Goal: Task Accomplishment & Management: Manage account settings

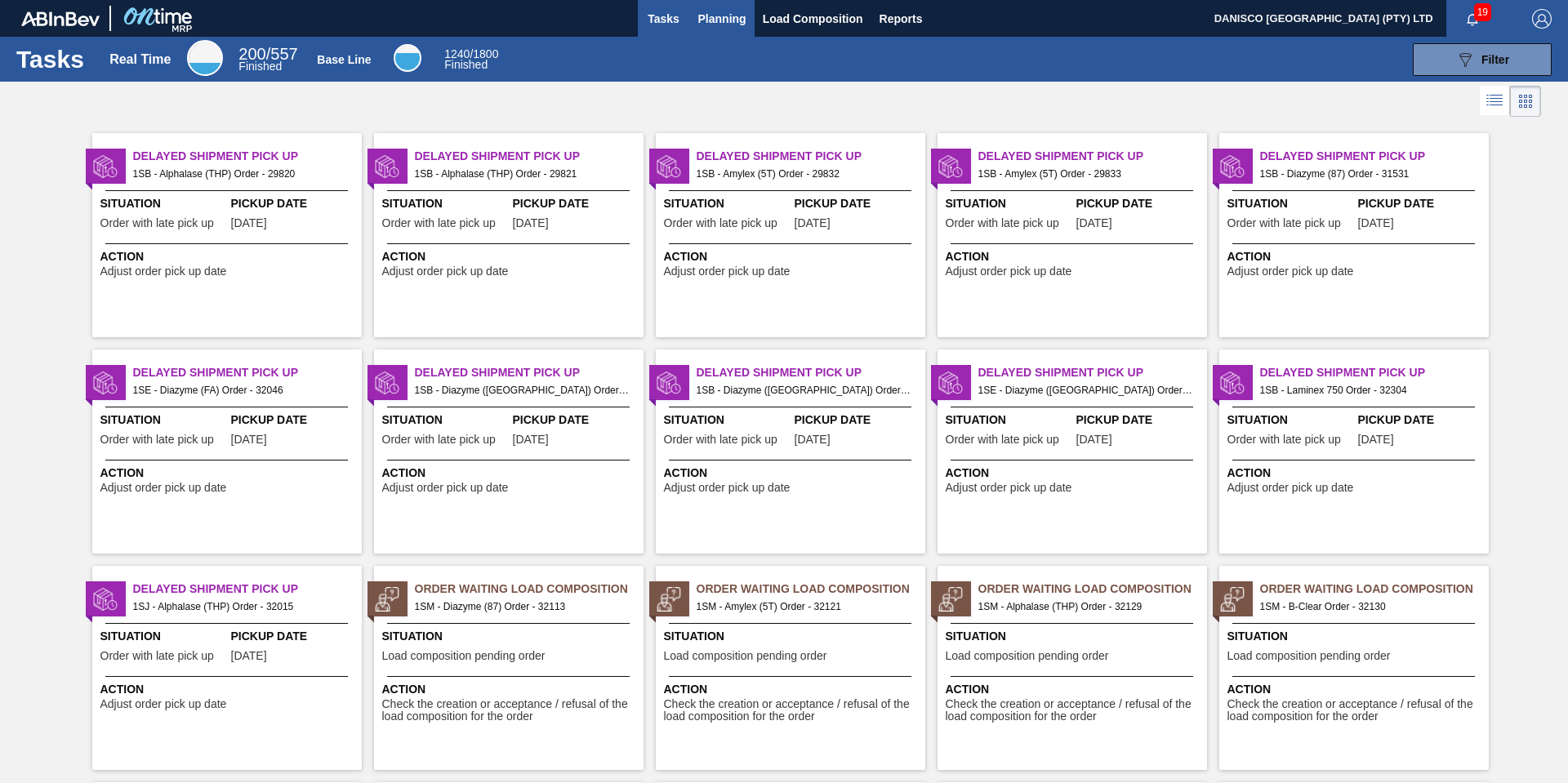
click at [714, 19] on span "Planning" at bounding box center [723, 18] width 48 height 20
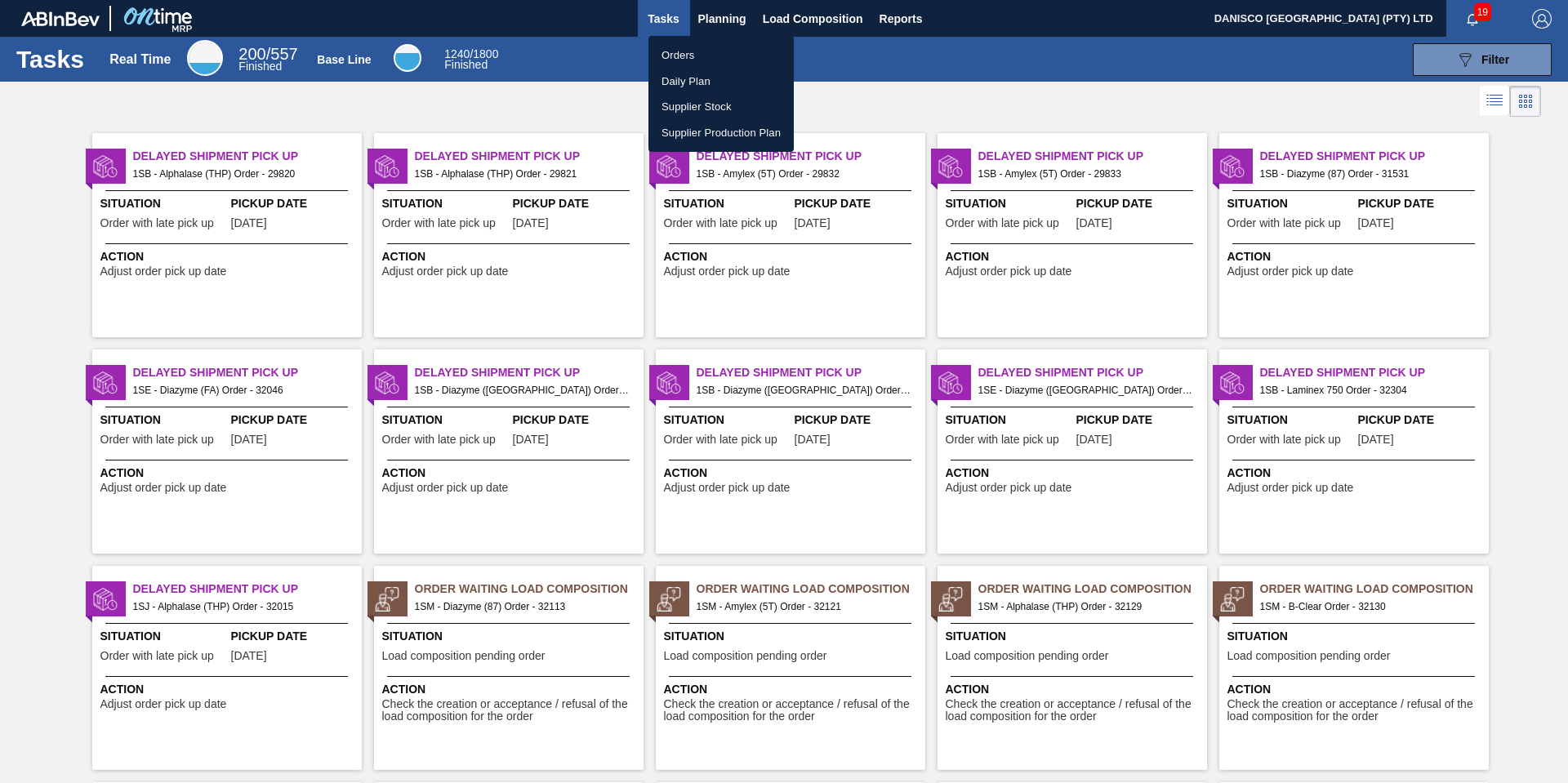
click at [685, 55] on li "Orders" at bounding box center [721, 55] width 146 height 26
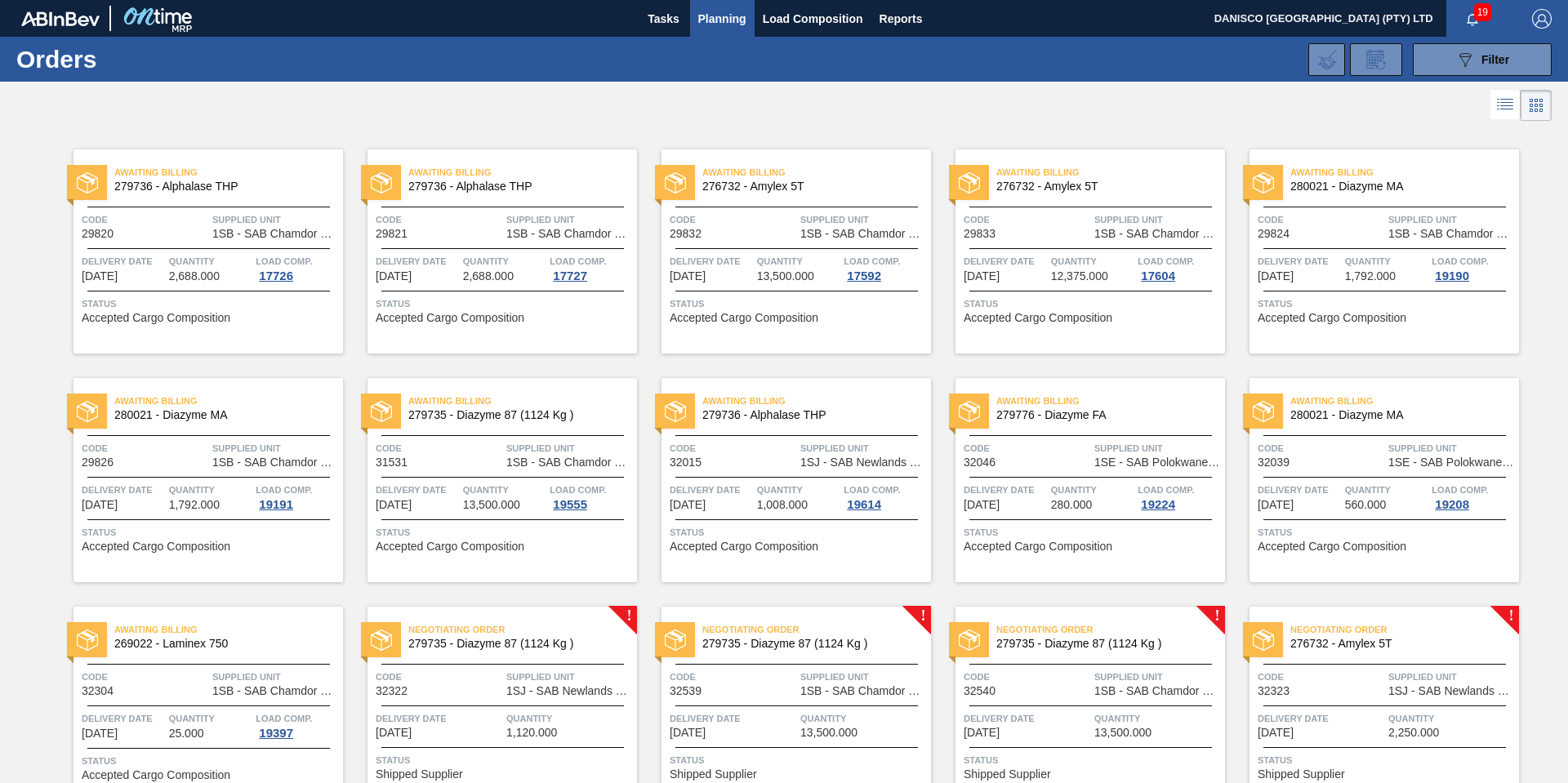
click at [936, 57] on div "089F7B8B-B2A5-4AFE-B5C0-19BA573D28AC Filter Portal Order Code PO SAP Code Step …" at bounding box center [910, 59] width 1299 height 49
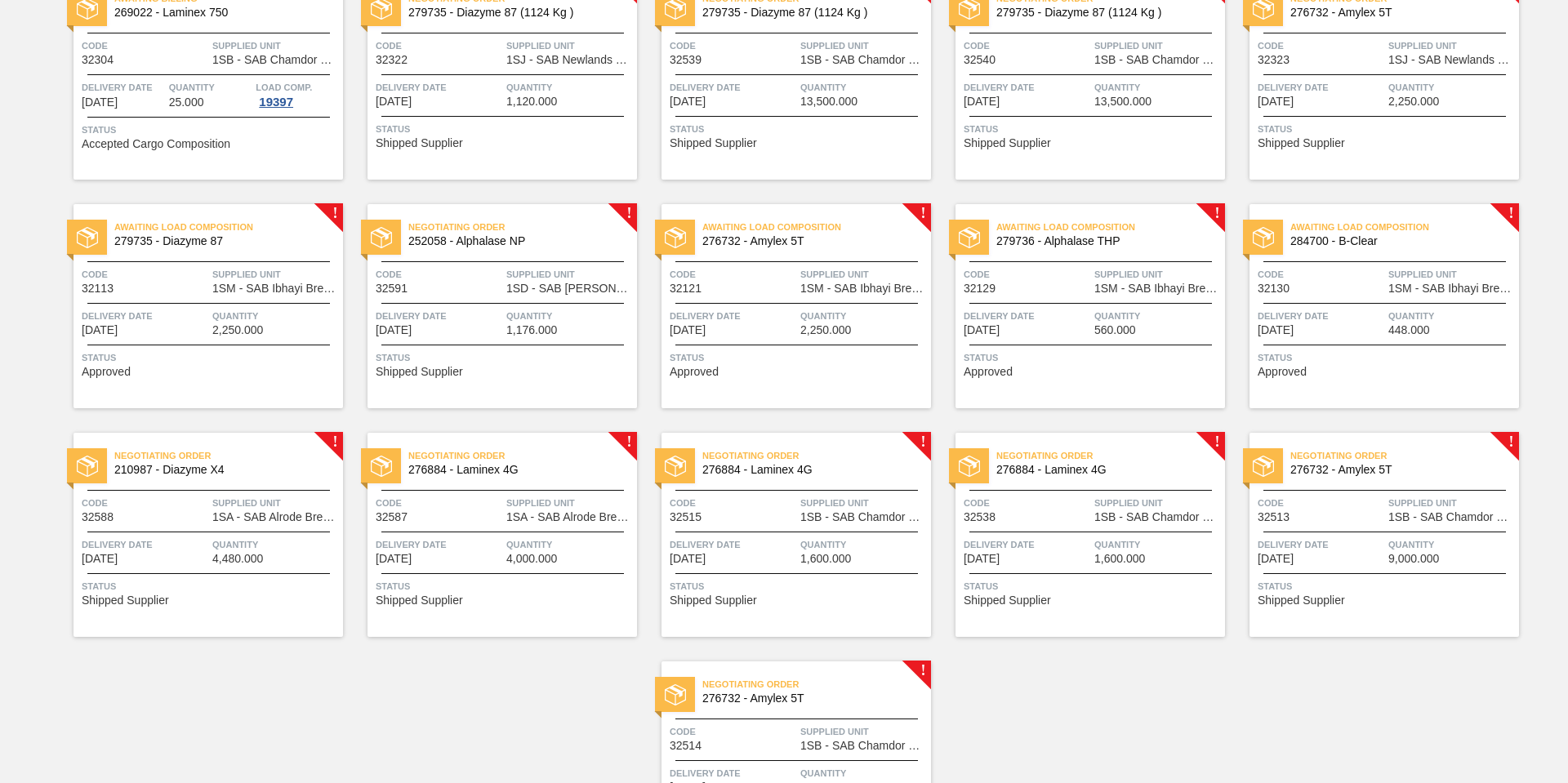
scroll to position [611, 0]
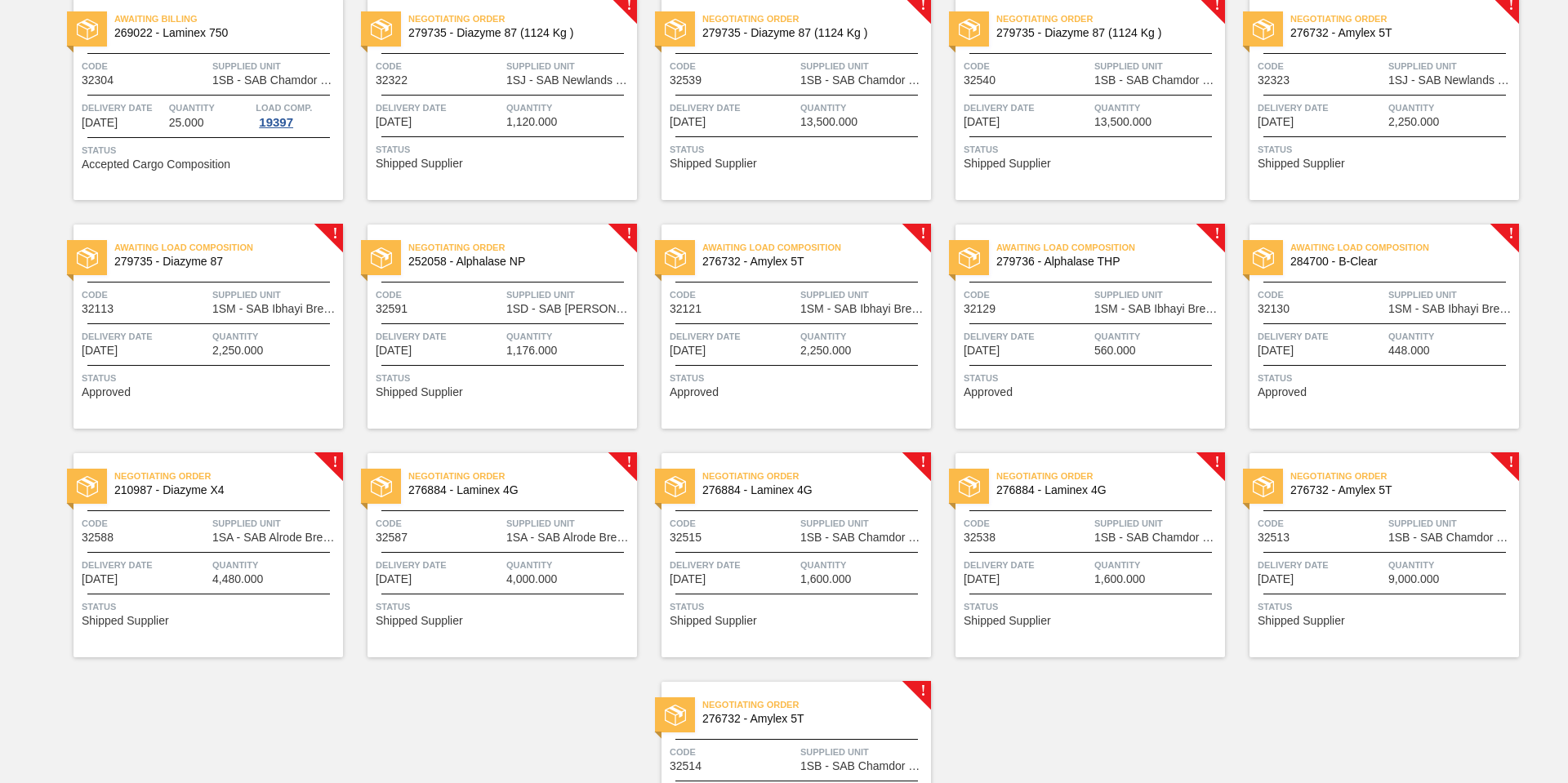
click at [456, 339] on span "Delivery Date" at bounding box center [439, 336] width 127 height 16
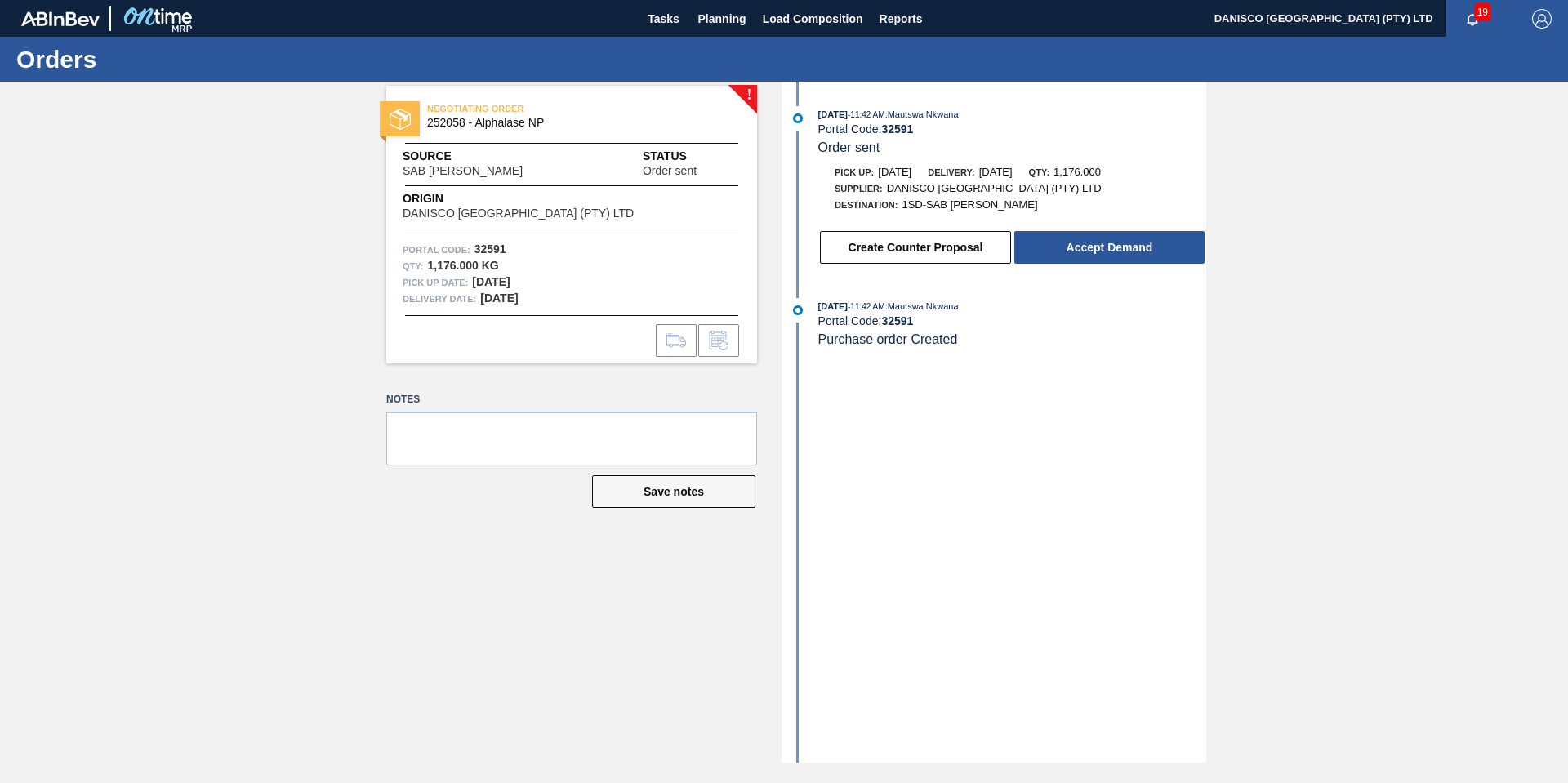
click at [1291, 268] on div "! NEGOTIATING ORDER 252058 - Alphalase NP Source SAB Rosslyn Brewery Status Ord…" at bounding box center [784, 422] width 1568 height 681
click at [239, 319] on div "! NEGOTIATING ORDER 252058 - Alphalase NP Source SAB Rosslyn Brewery Status Ord…" at bounding box center [784, 422] width 1568 height 681
click at [909, 243] on button "Create Counter Proposal" at bounding box center [916, 247] width 191 height 33
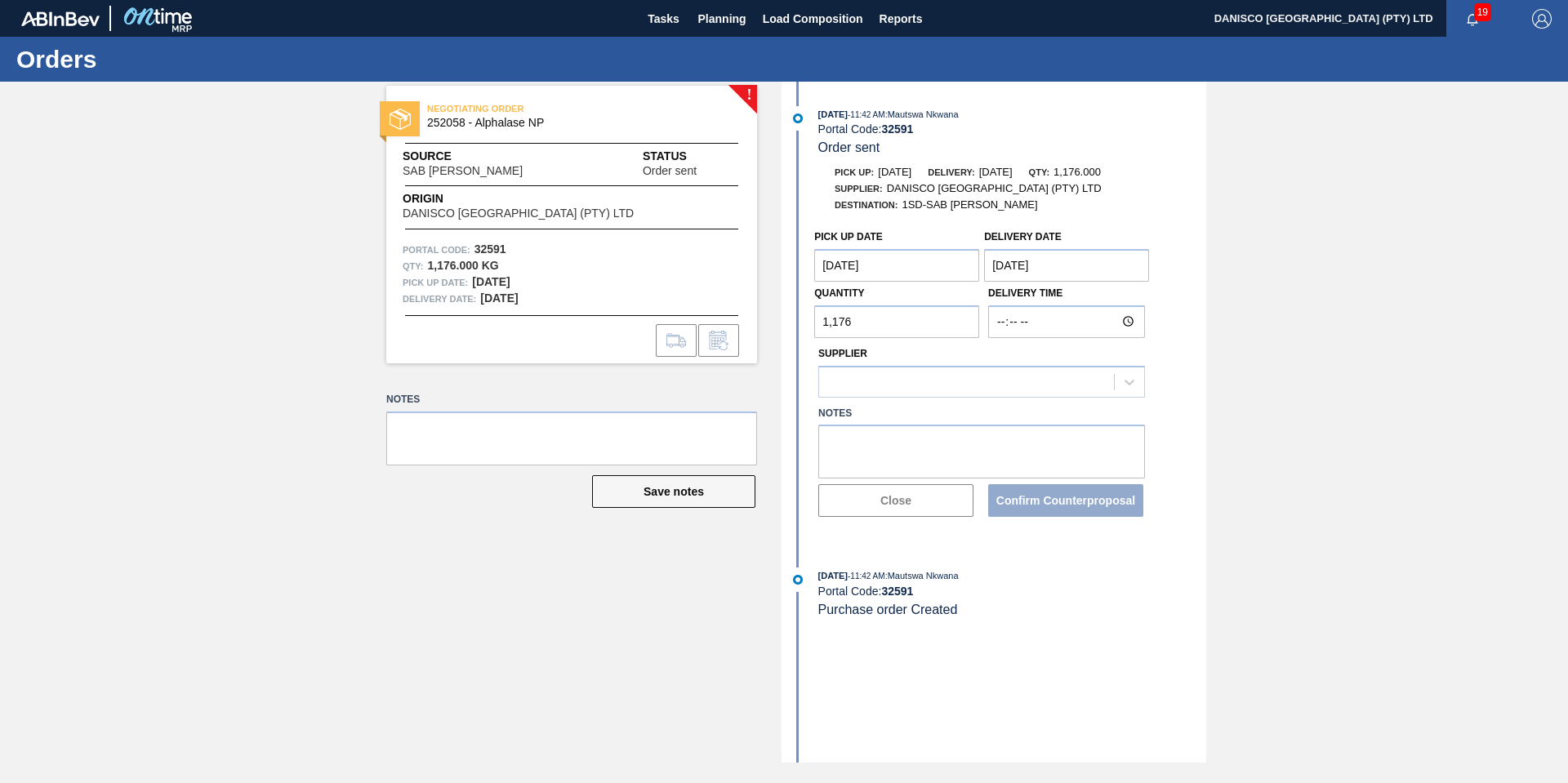
click at [1089, 268] on Date "[DATE]" at bounding box center [1066, 265] width 165 height 33
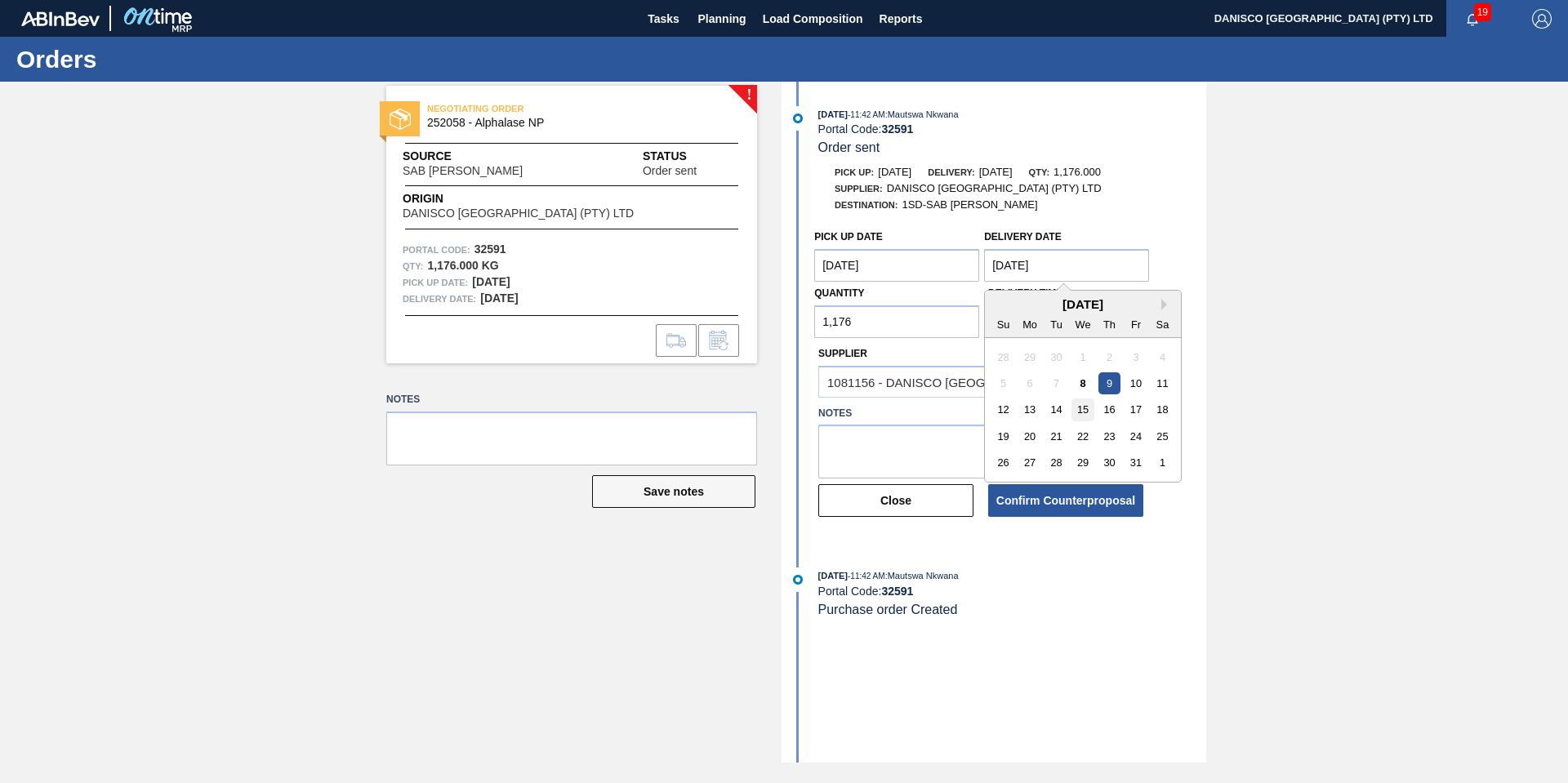
click at [1086, 410] on div "15" at bounding box center [1084, 411] width 22 height 22
type Date "[DATE]"
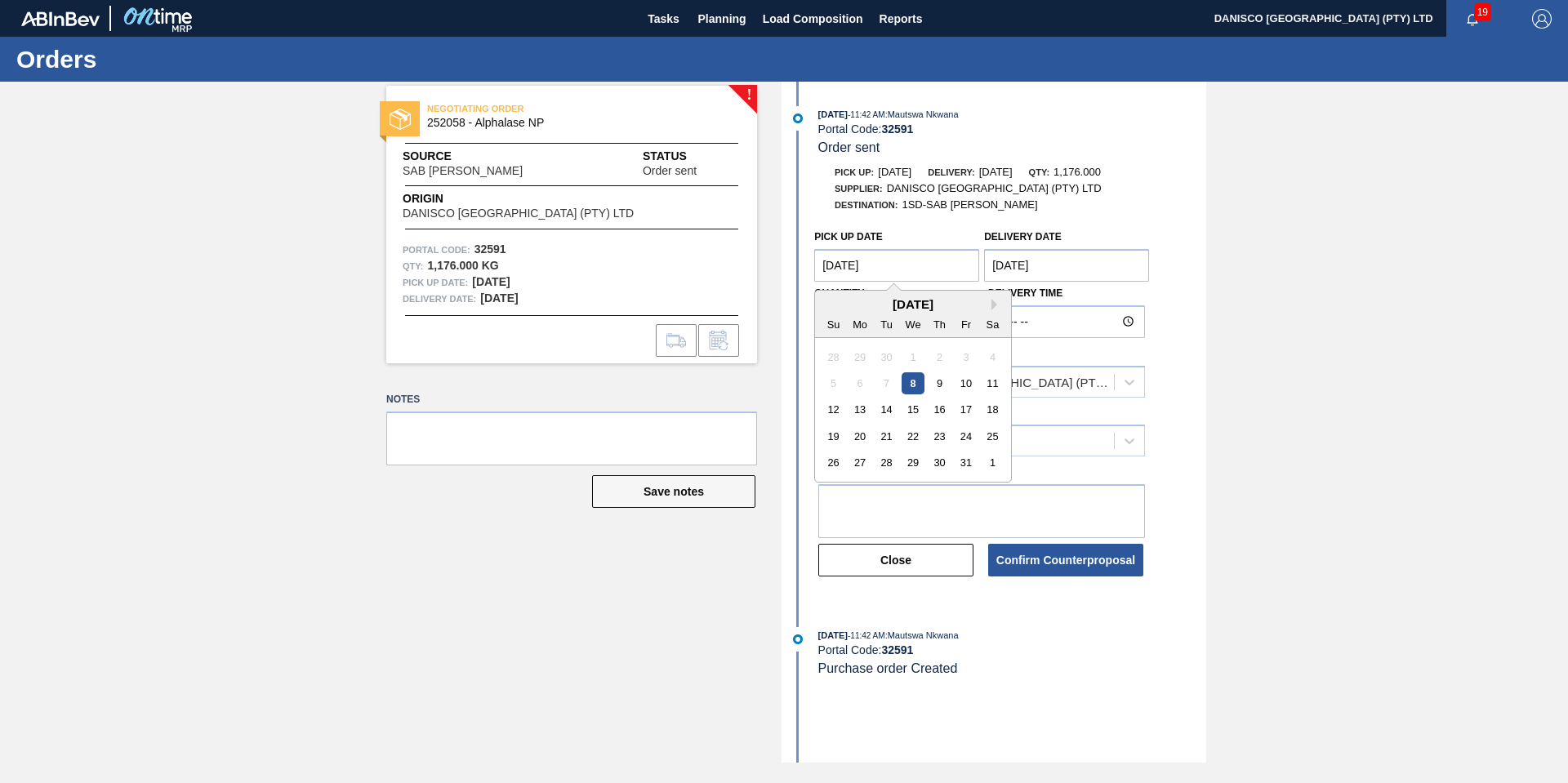
click at [932, 265] on Date "[DATE]" at bounding box center [896, 265] width 165 height 33
click at [885, 407] on div "14" at bounding box center [887, 411] width 22 height 22
type Date "[DATE]"
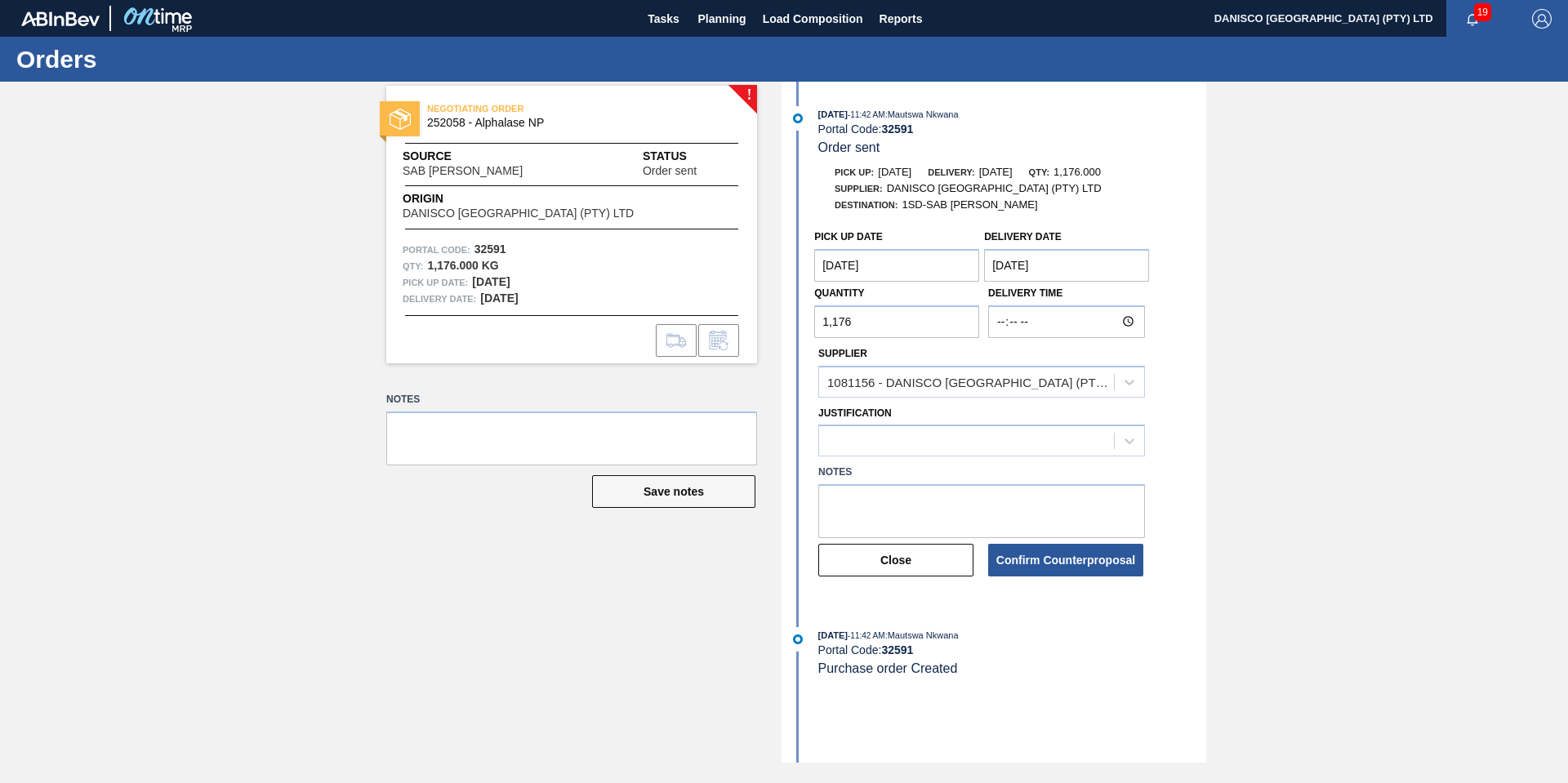
click at [1308, 354] on div "! NEGOTIATING ORDER 252058 - Alphalase NP Source SAB Rosslyn Brewery Status Ord…" at bounding box center [784, 422] width 1568 height 681
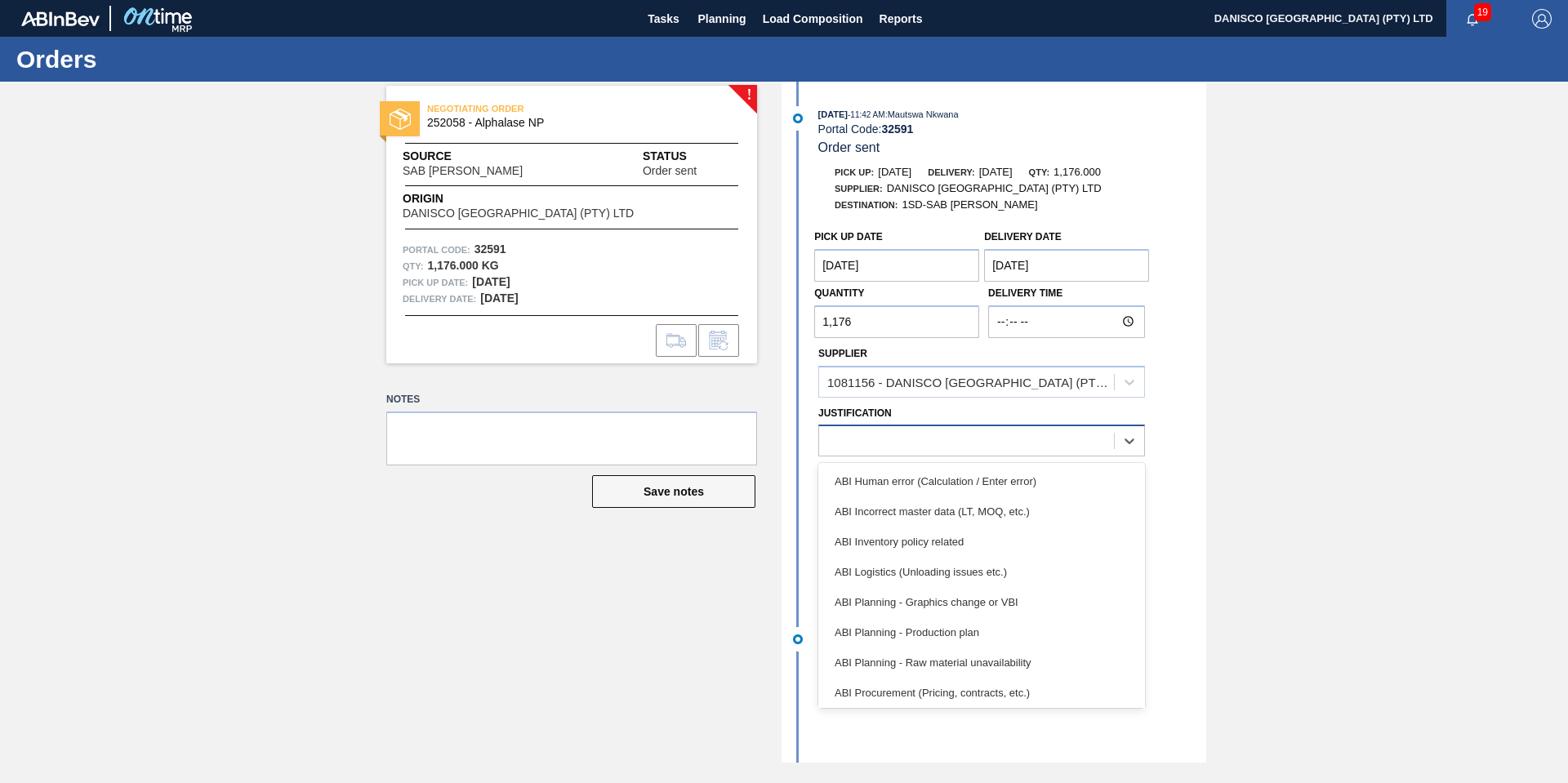
click at [904, 446] on div at bounding box center [967, 441] width 295 height 23
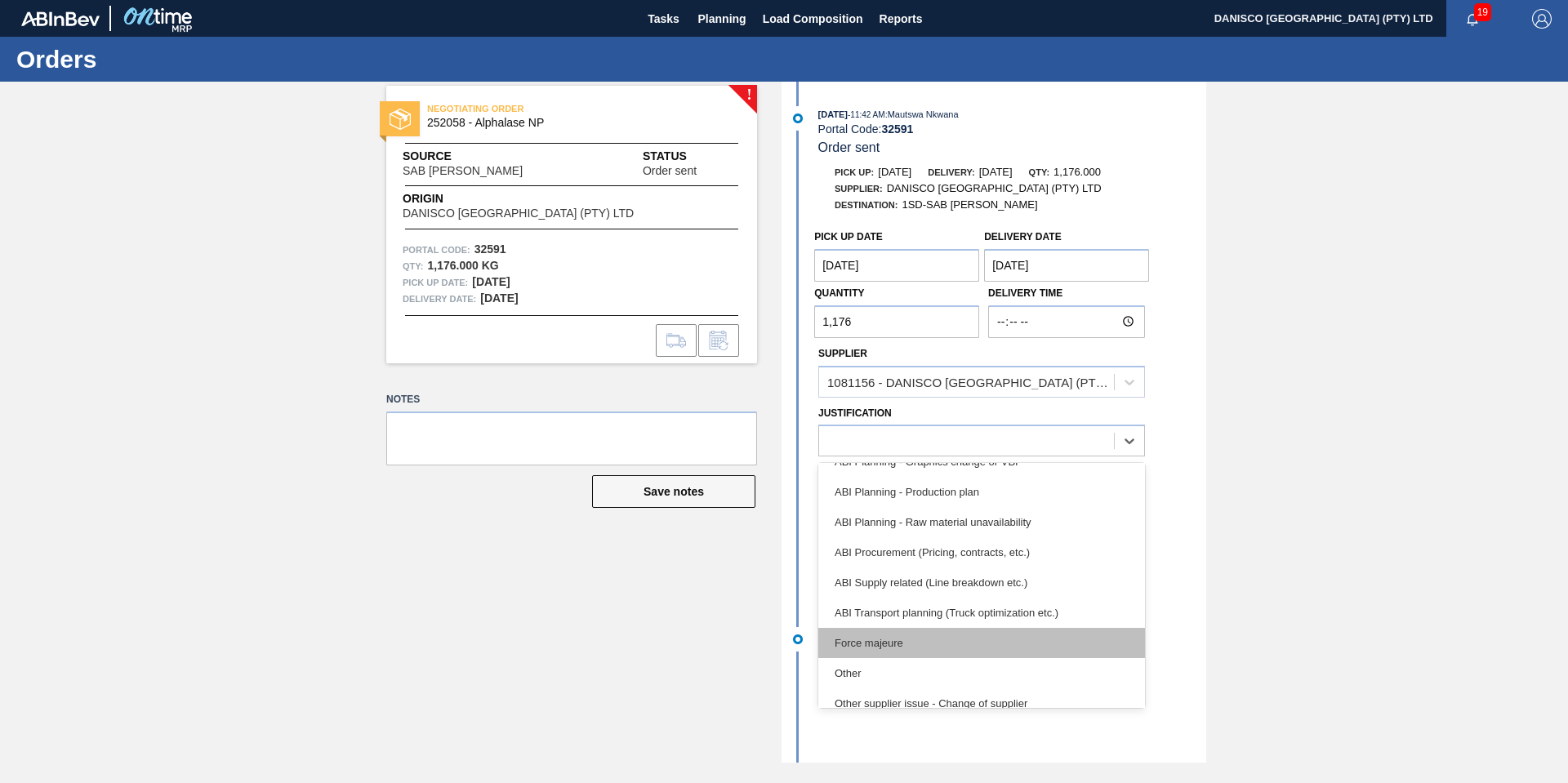
scroll to position [164, 0]
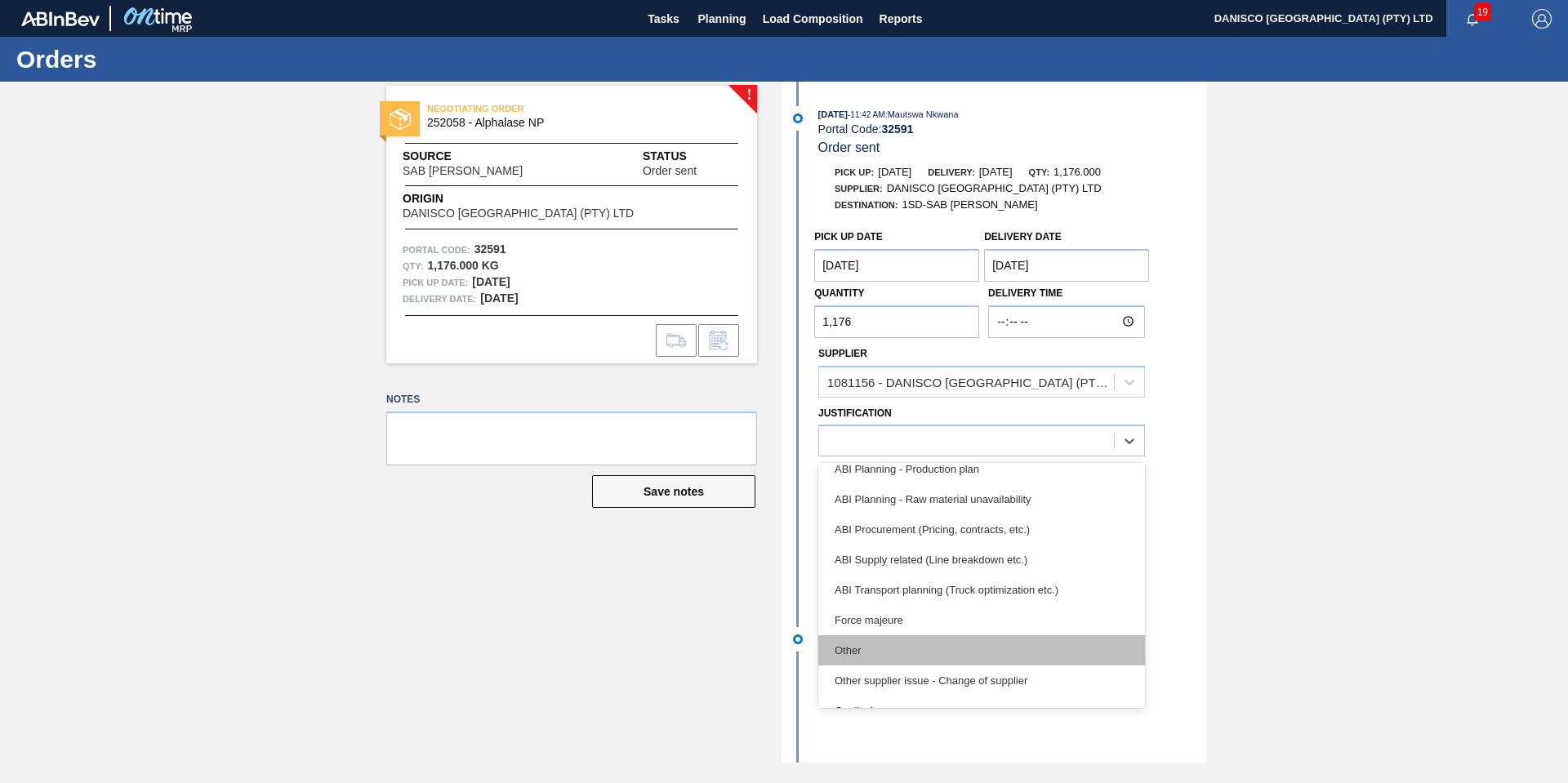
click at [984, 645] on div "Other" at bounding box center [981, 650] width 327 height 30
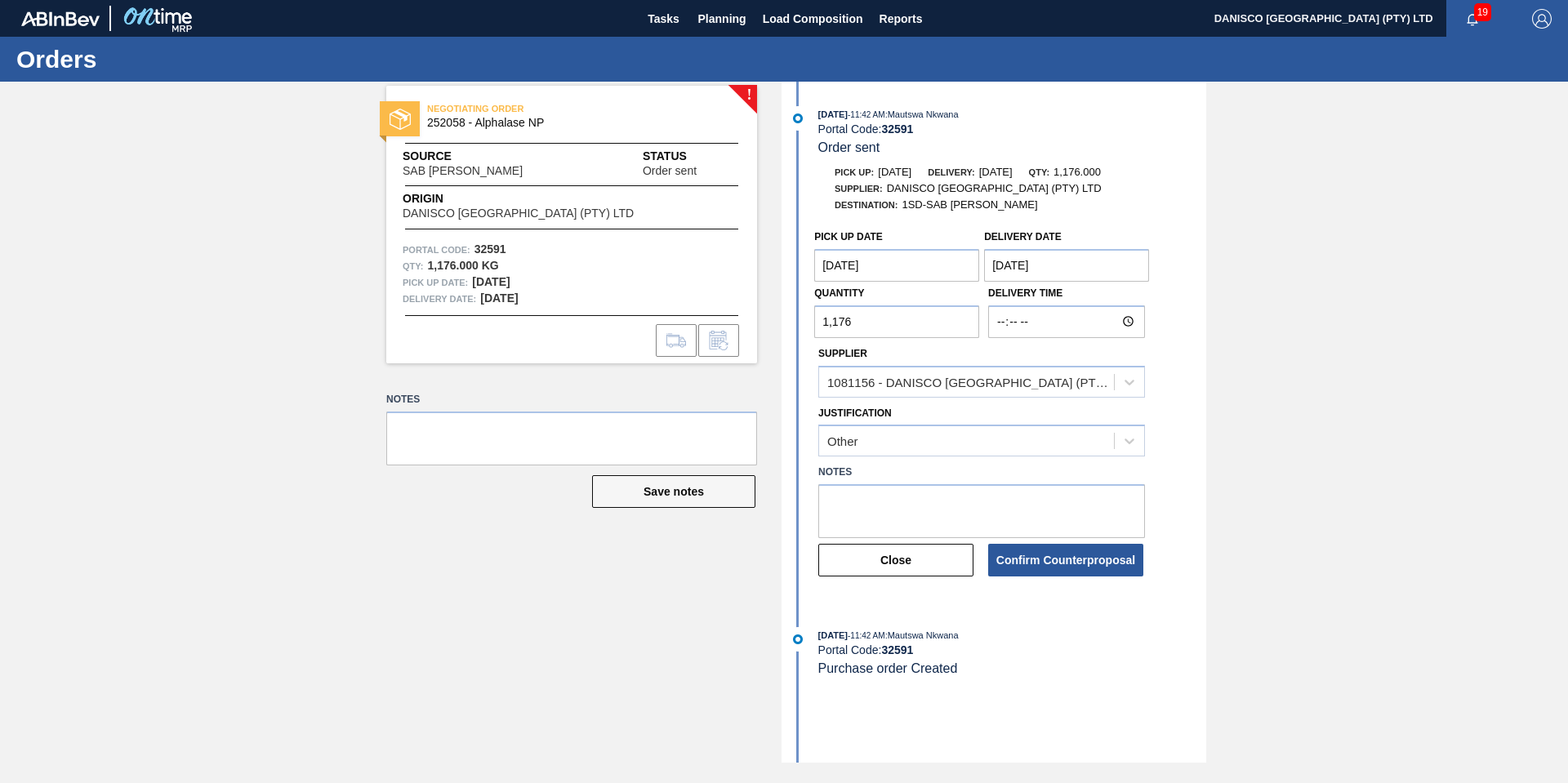
click at [1354, 463] on div "! NEGOTIATING ORDER 252058 - Alphalase NP Source SAB Rosslyn Brewery Status Ord…" at bounding box center [784, 422] width 1568 height 681
click at [1052, 559] on button "Confirm Counterproposal" at bounding box center [1066, 560] width 155 height 33
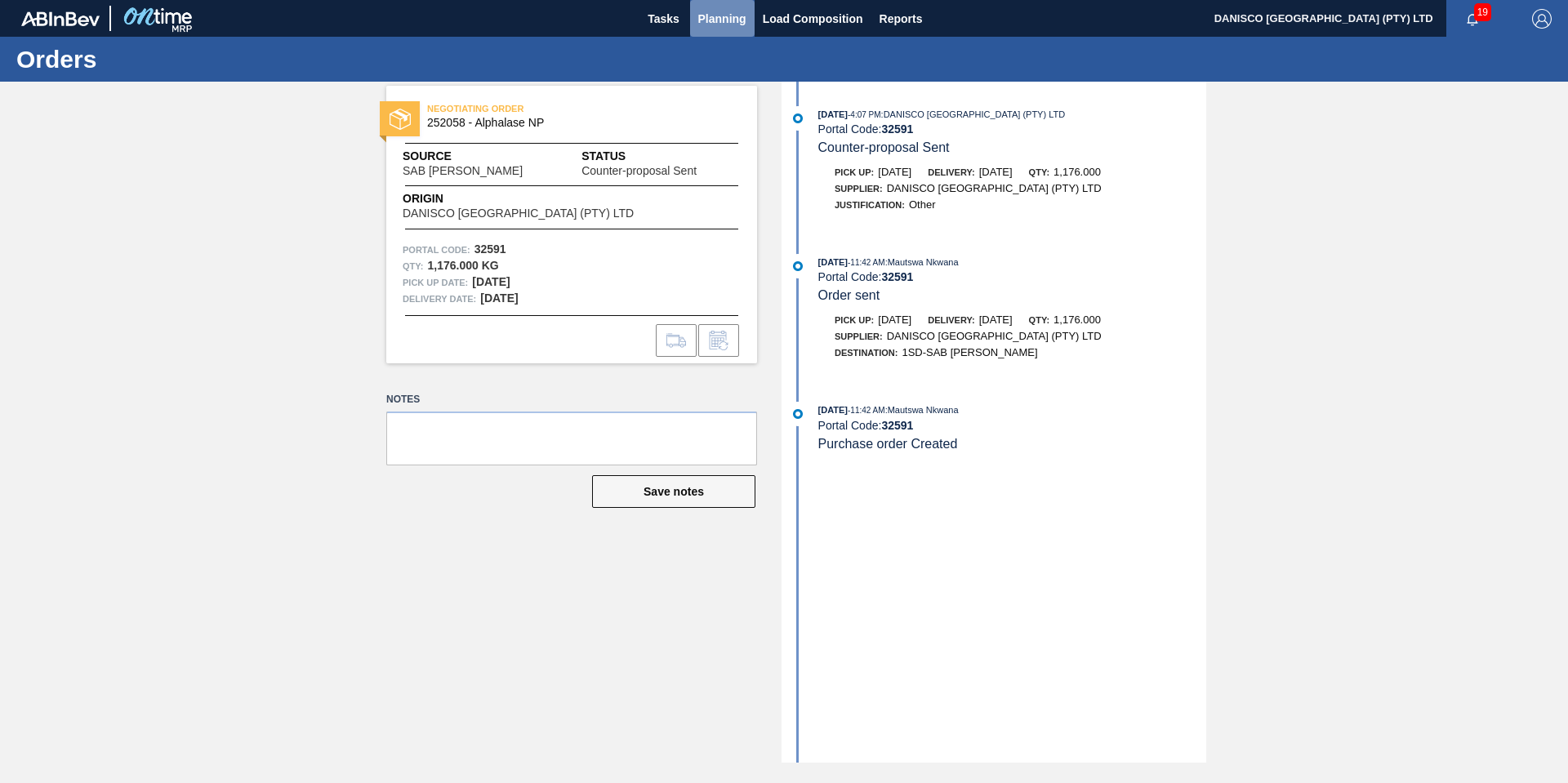
click at [719, 19] on span "Planning" at bounding box center [723, 18] width 48 height 20
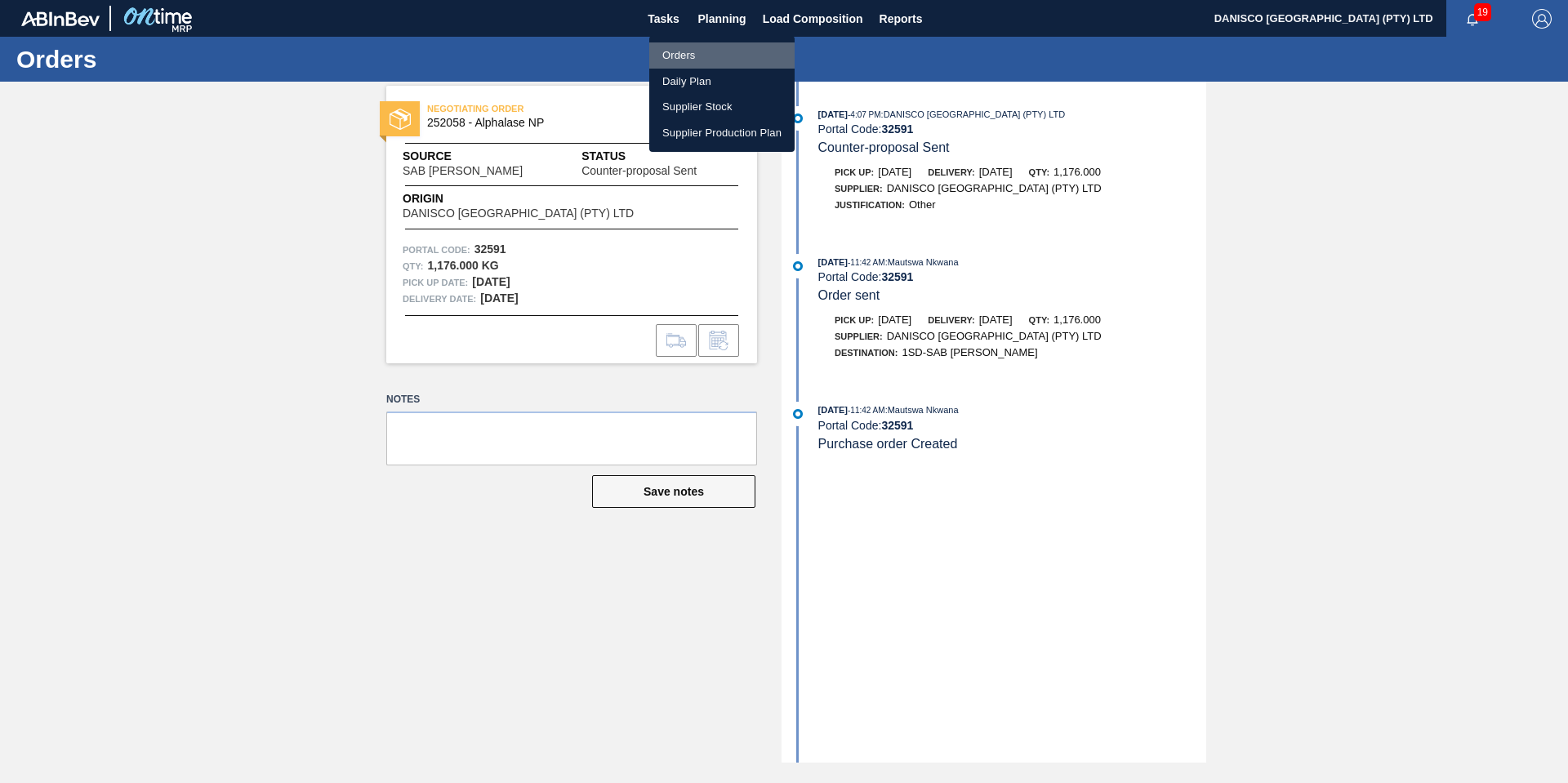
click at [681, 51] on li "Orders" at bounding box center [722, 55] width 146 height 26
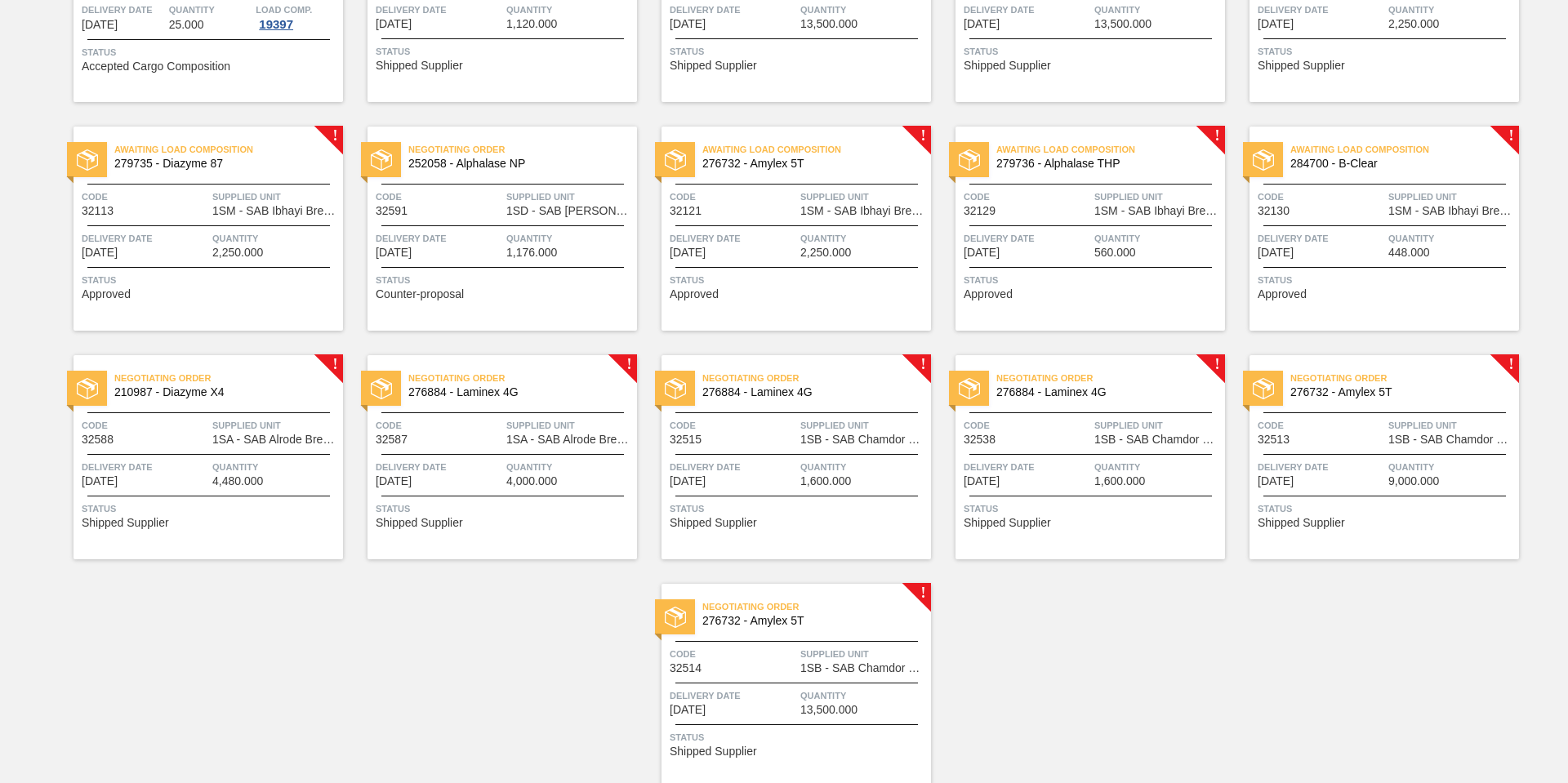
scroll to position [774, 0]
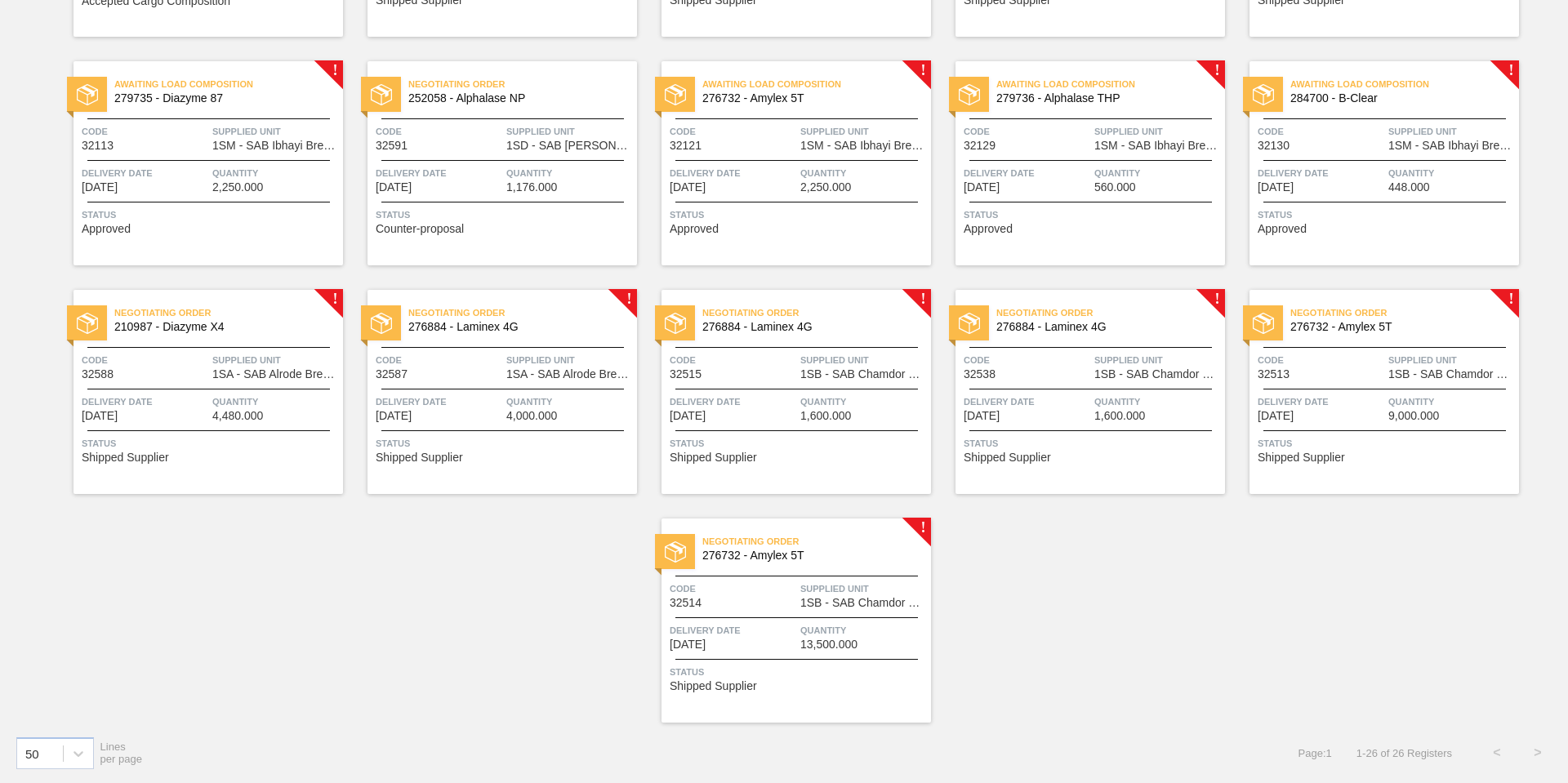
click at [470, 376] on div "Code 32587" at bounding box center [439, 366] width 127 height 28
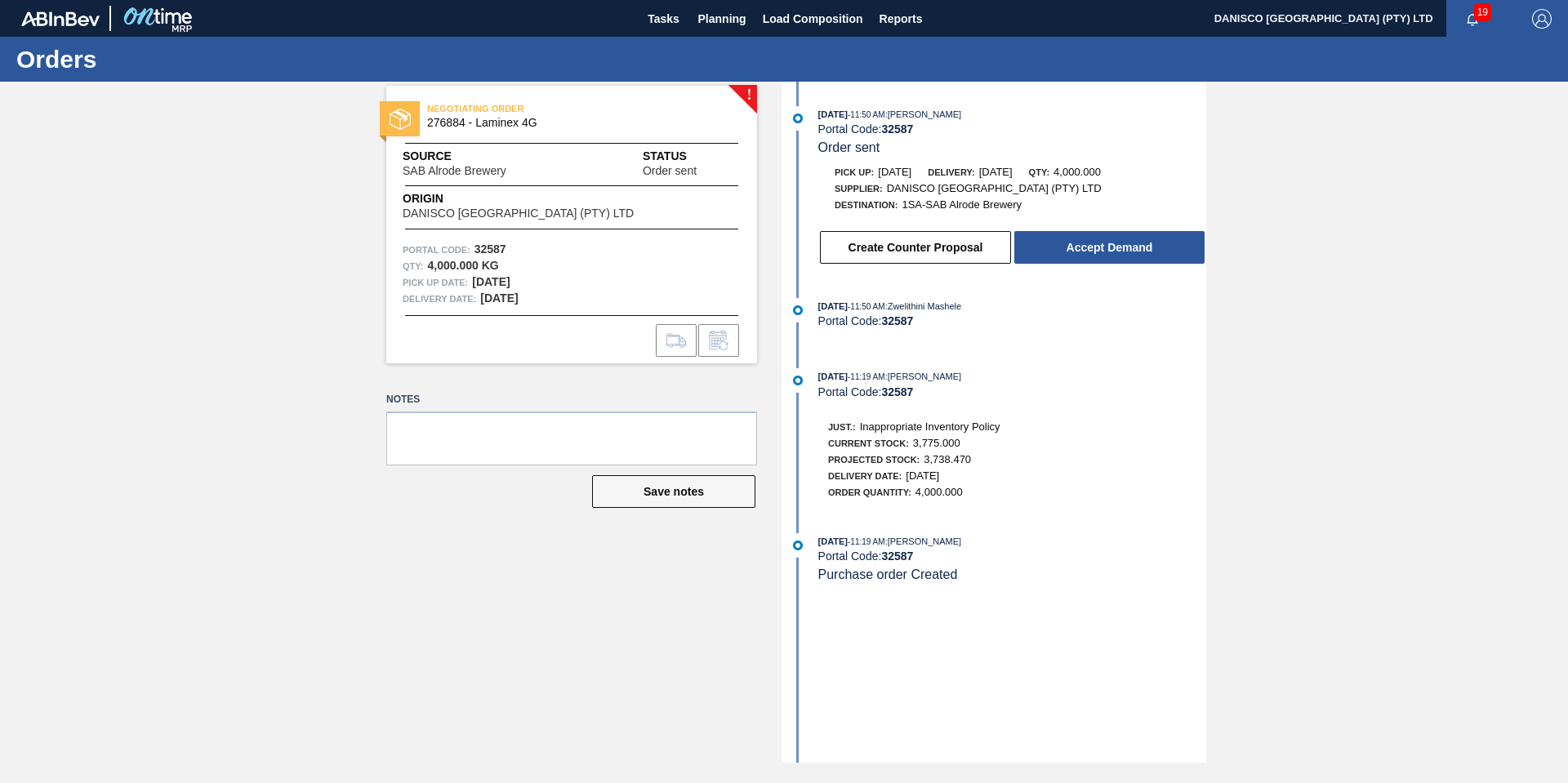
click at [1288, 283] on div "! NEGOTIATING ORDER 276884 - Laminex 4G Source SAB Alrode Brewery Status Order …" at bounding box center [784, 422] width 1568 height 681
click at [1404, 447] on div "! NEGOTIATING ORDER 276884 - Laminex 4G Source SAB Alrode Brewery Status Order …" at bounding box center [784, 422] width 1568 height 681
click at [876, 242] on button "Create Counter Proposal" at bounding box center [916, 247] width 191 height 33
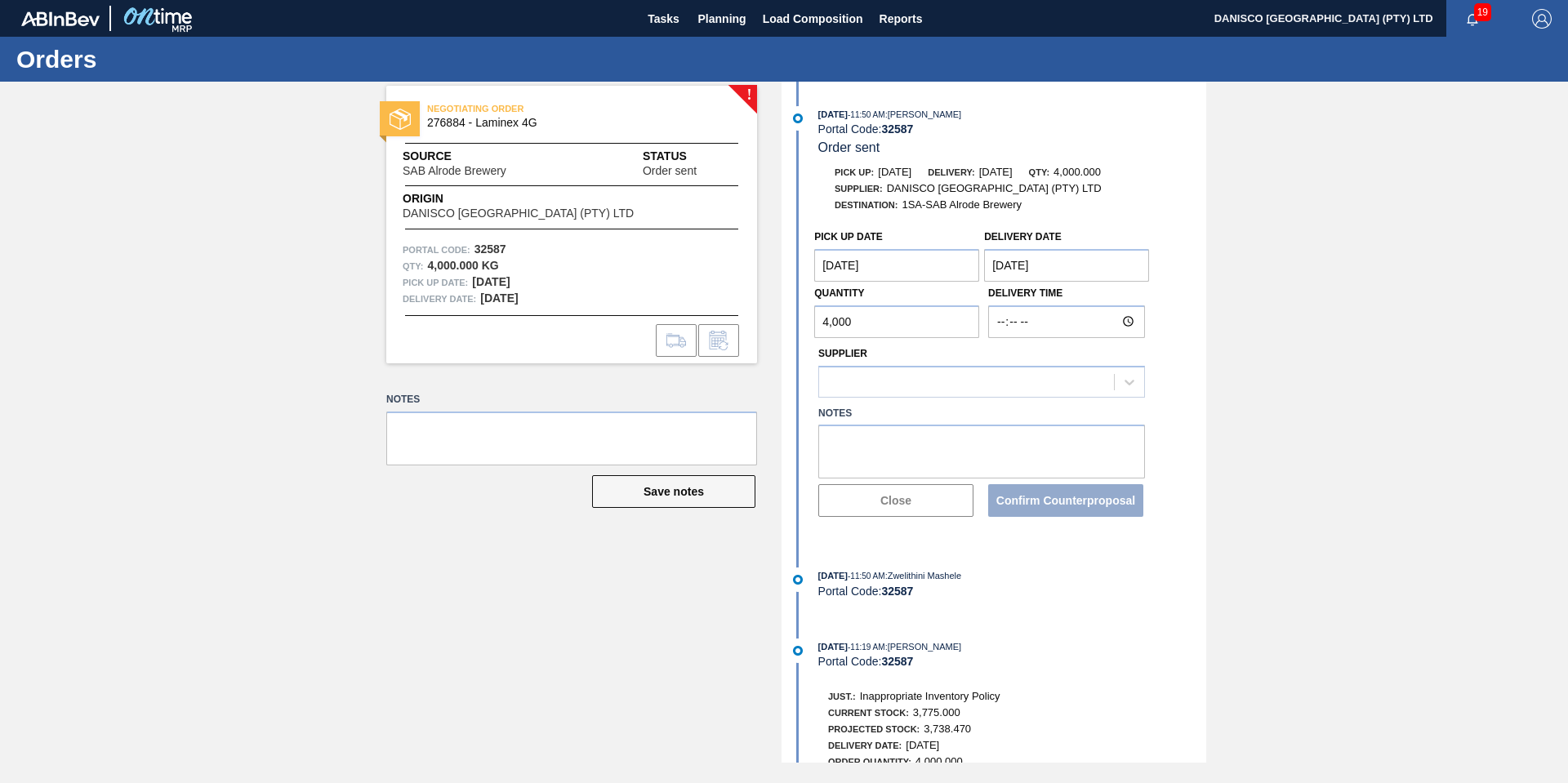
click at [1065, 269] on Date "[DATE]" at bounding box center [1066, 265] width 165 height 33
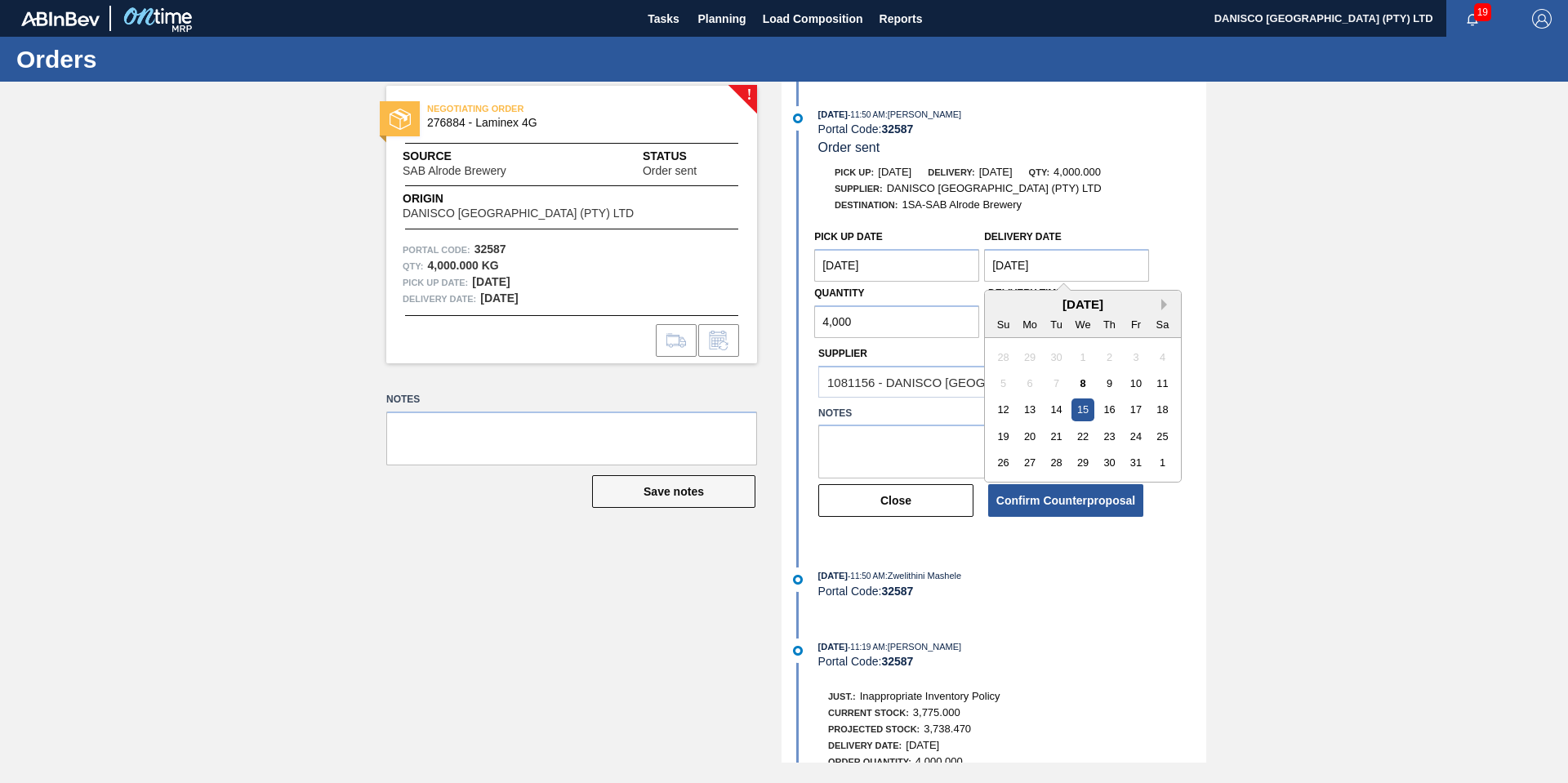
click at [1168, 302] on button "Next Month" at bounding box center [1167, 304] width 11 height 11
click at [1163, 302] on button "Next Month" at bounding box center [1167, 304] width 11 height 11
click at [1034, 383] on div "8" at bounding box center [1030, 383] width 22 height 22
type Date "[DATE]"
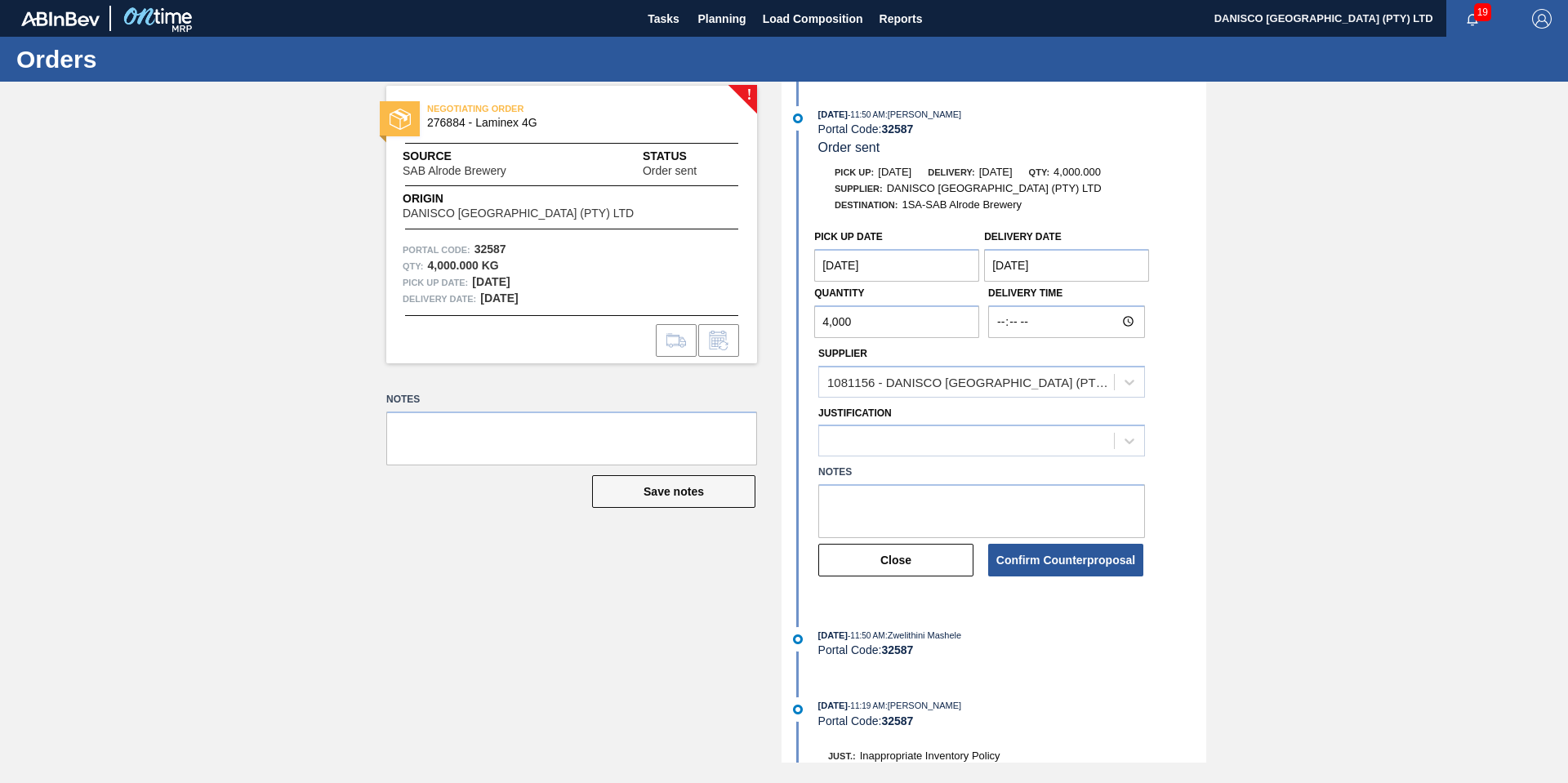
click at [938, 268] on Date "[DATE]" at bounding box center [896, 265] width 165 height 33
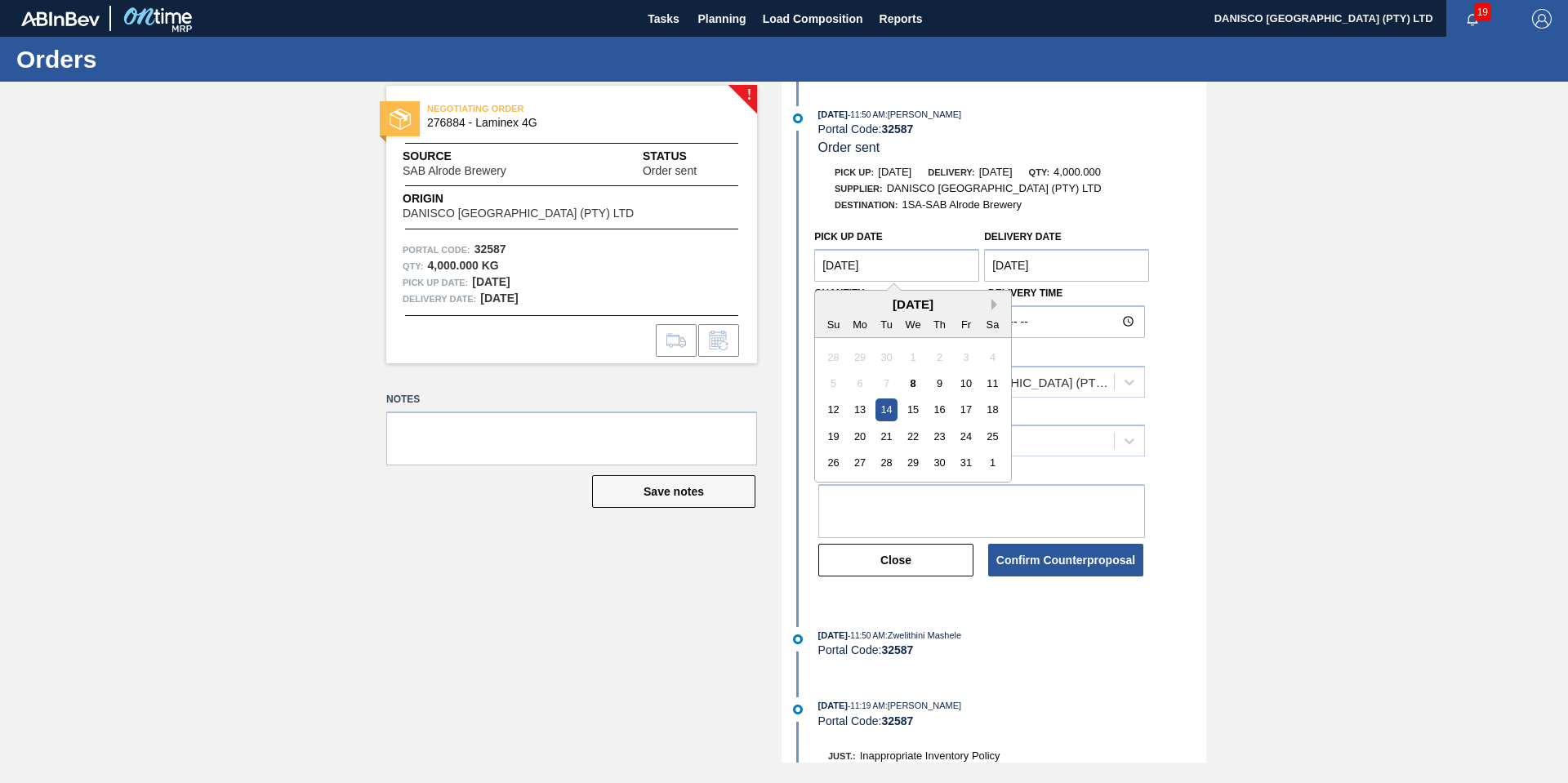
click at [993, 304] on button "Next Month" at bounding box center [997, 304] width 11 height 11
click at [965, 358] on div "5" at bounding box center [967, 357] width 22 height 22
type Date "[DATE]"
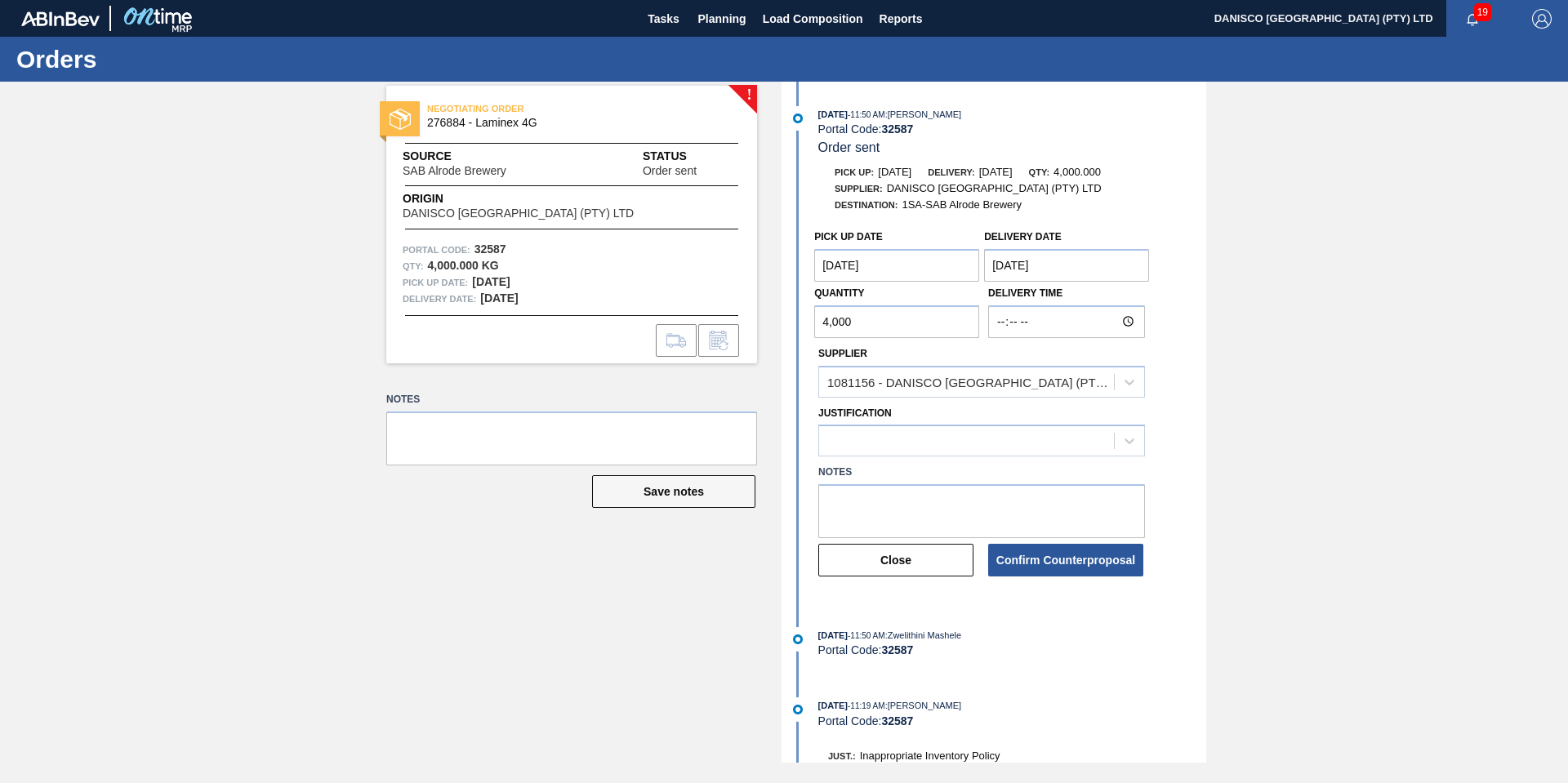
click at [1393, 363] on div "! NEGOTIATING ORDER 276884 - Laminex 4G Source SAB Alrode Brewery Status Order …" at bounding box center [784, 422] width 1568 height 681
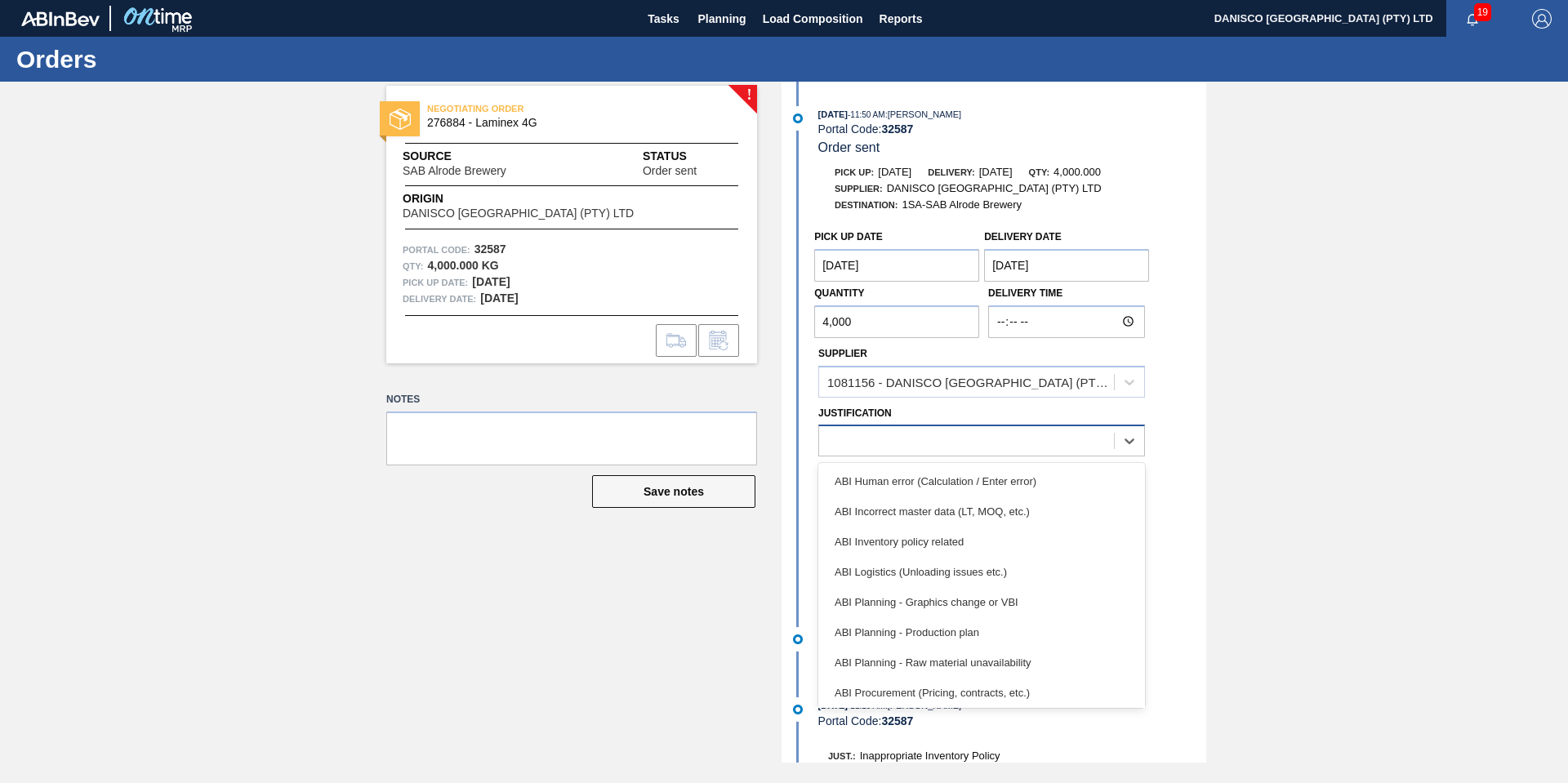
click at [947, 435] on div at bounding box center [967, 441] width 295 height 23
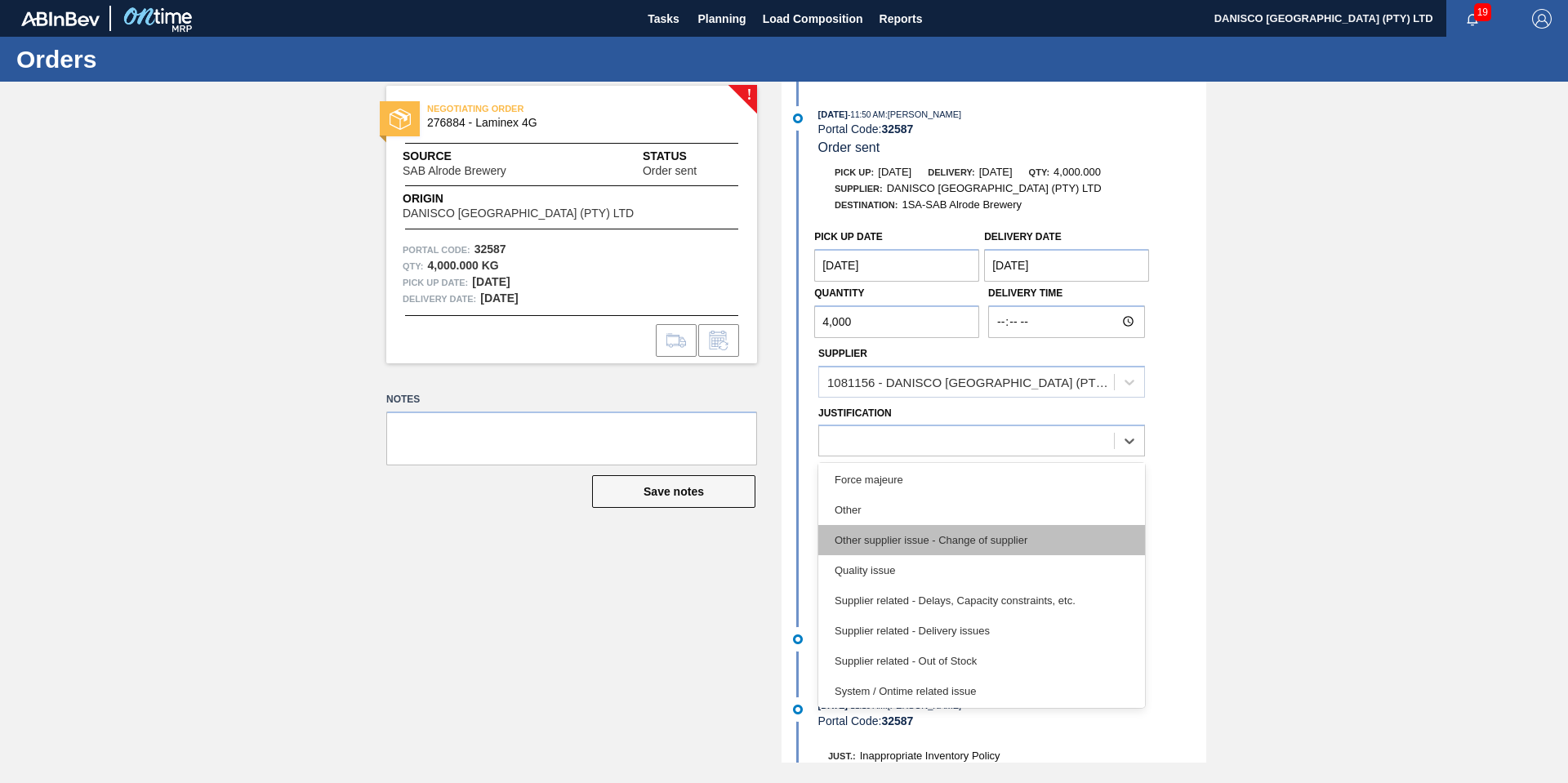
scroll to position [306, 0]
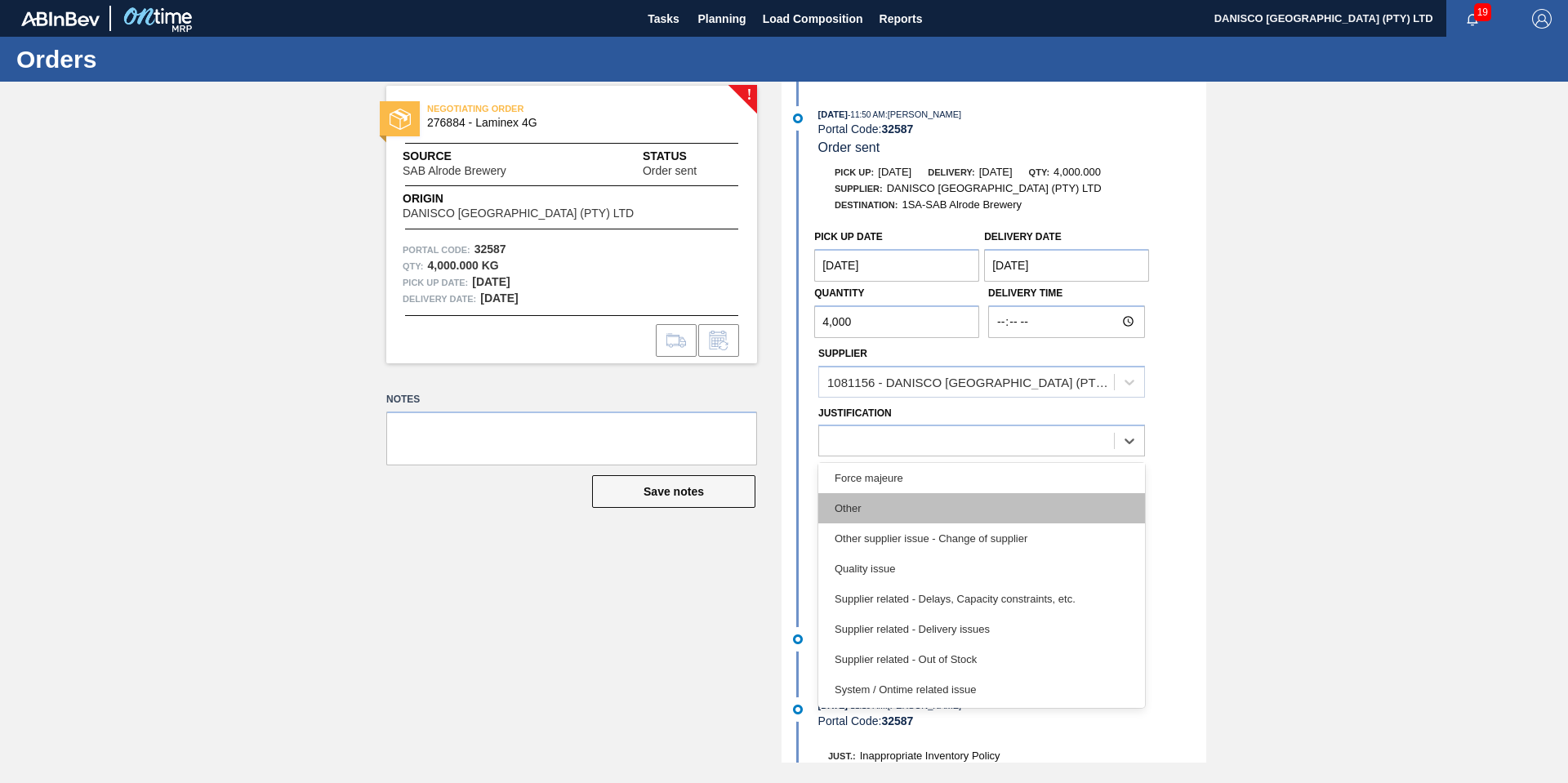
click at [910, 511] on div "Other" at bounding box center [981, 508] width 327 height 30
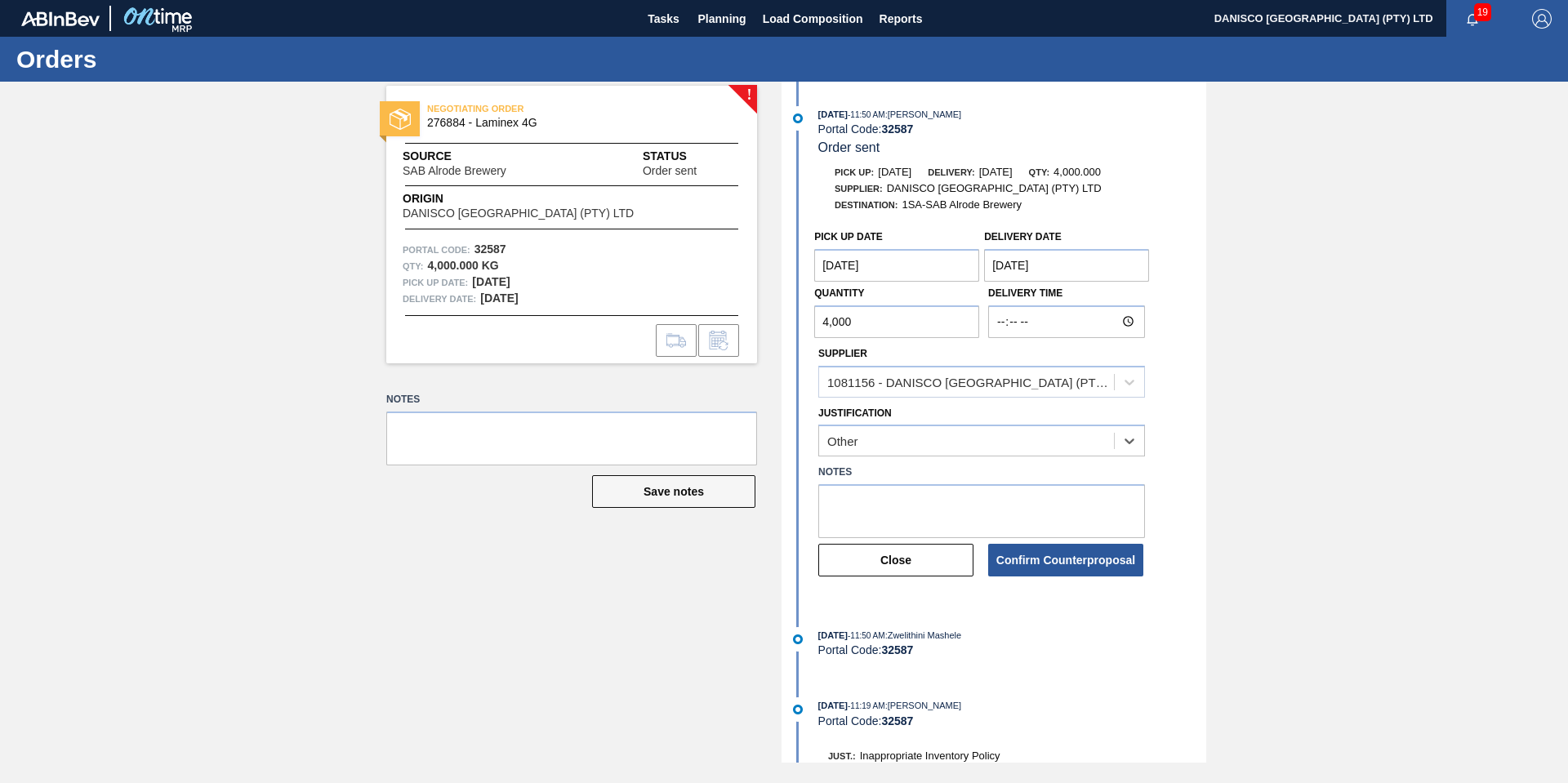
click at [1332, 541] on div "! NEGOTIATING ORDER 276884 - Laminex 4G Source SAB Alrode Brewery Status Order …" at bounding box center [784, 422] width 1568 height 681
click at [1076, 567] on button "Confirm Counterproposal" at bounding box center [1066, 560] width 155 height 33
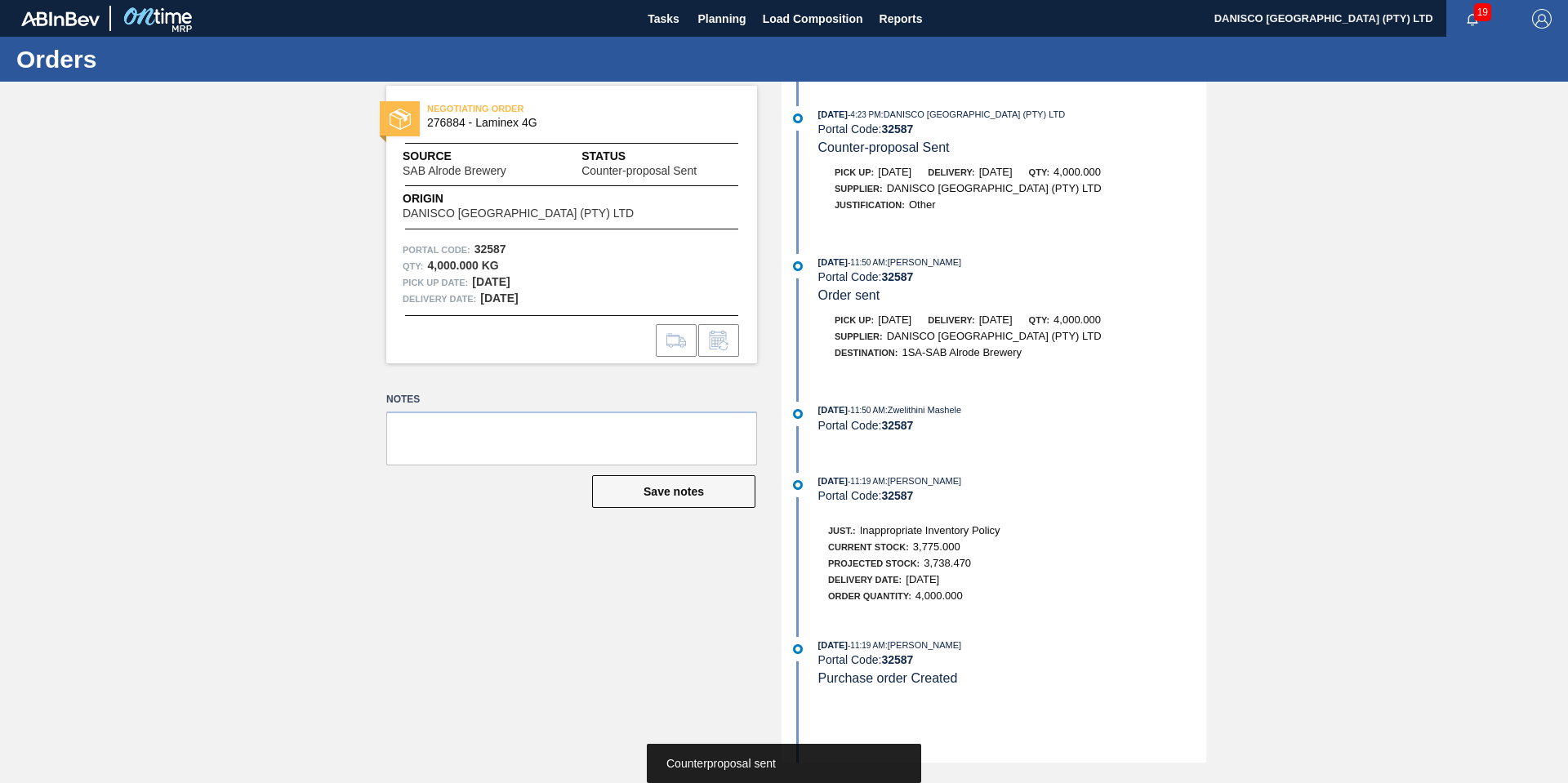
click at [268, 529] on div "NEGOTIATING ORDER 276884 - Laminex 4G Source SAB Alrode Brewery Status Counter-…" at bounding box center [784, 422] width 1568 height 681
click at [725, 16] on span "Planning" at bounding box center [723, 18] width 48 height 20
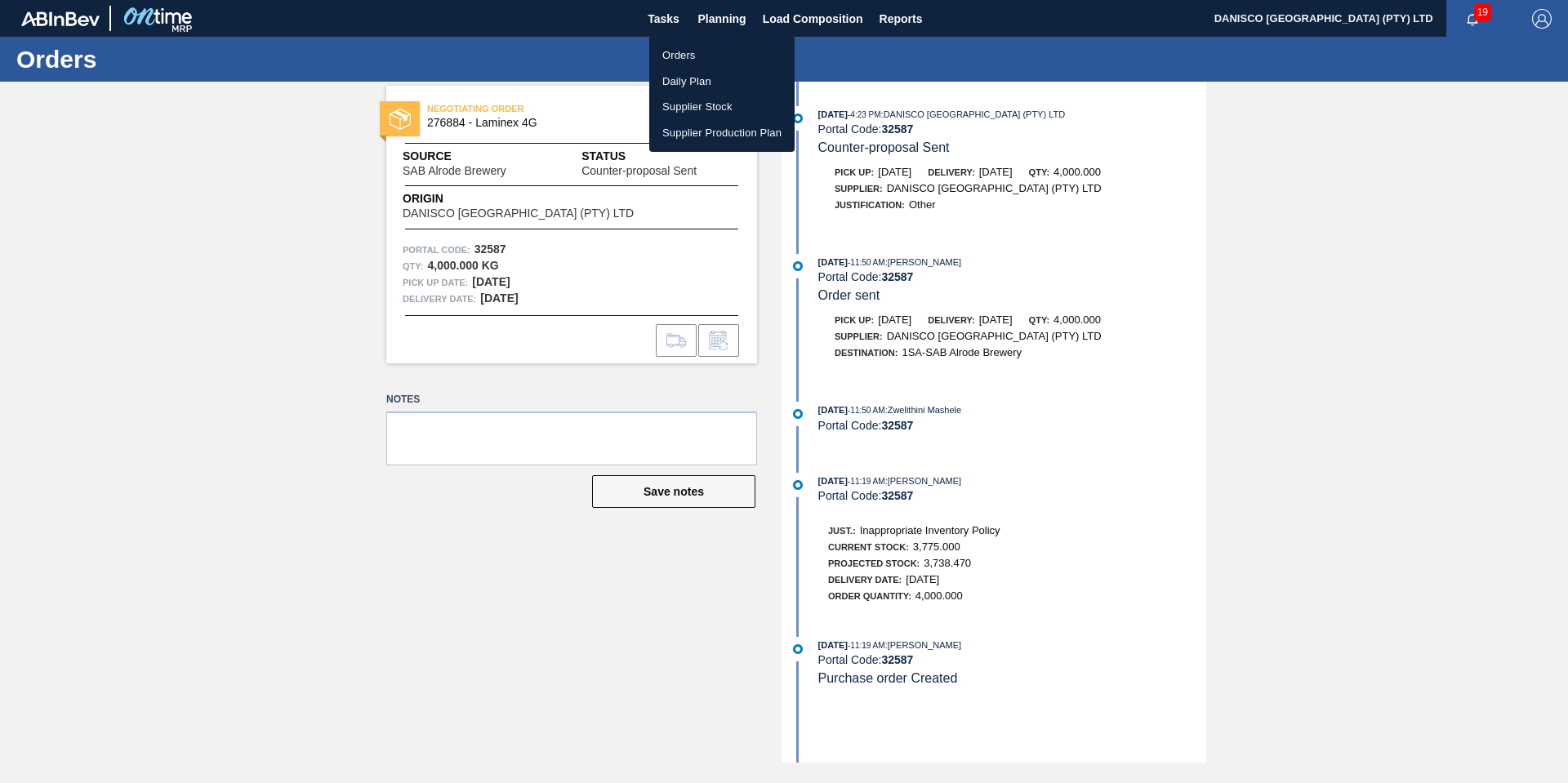
click at [697, 55] on li "Orders" at bounding box center [722, 55] width 146 height 26
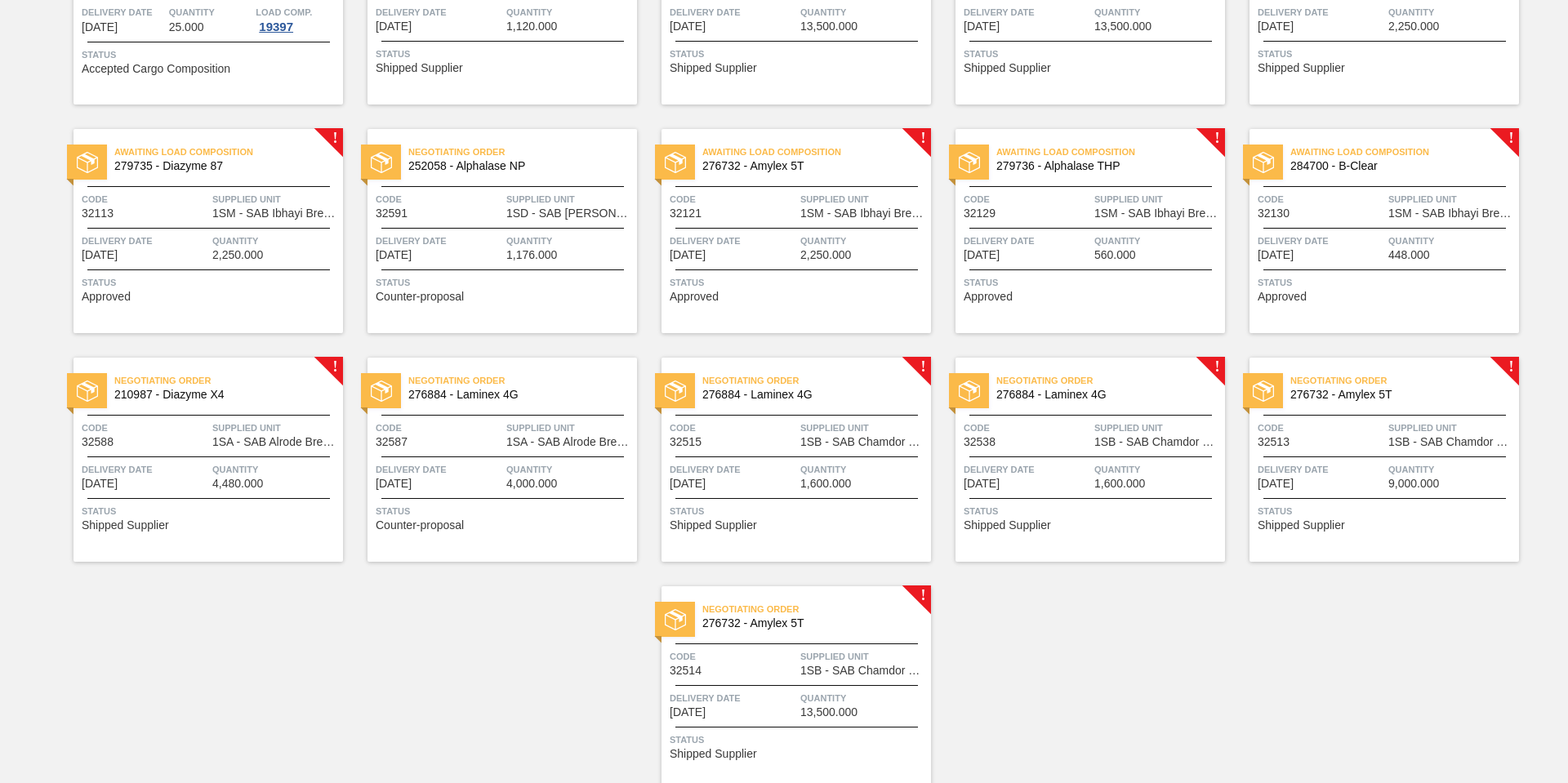
scroll to position [735, 0]
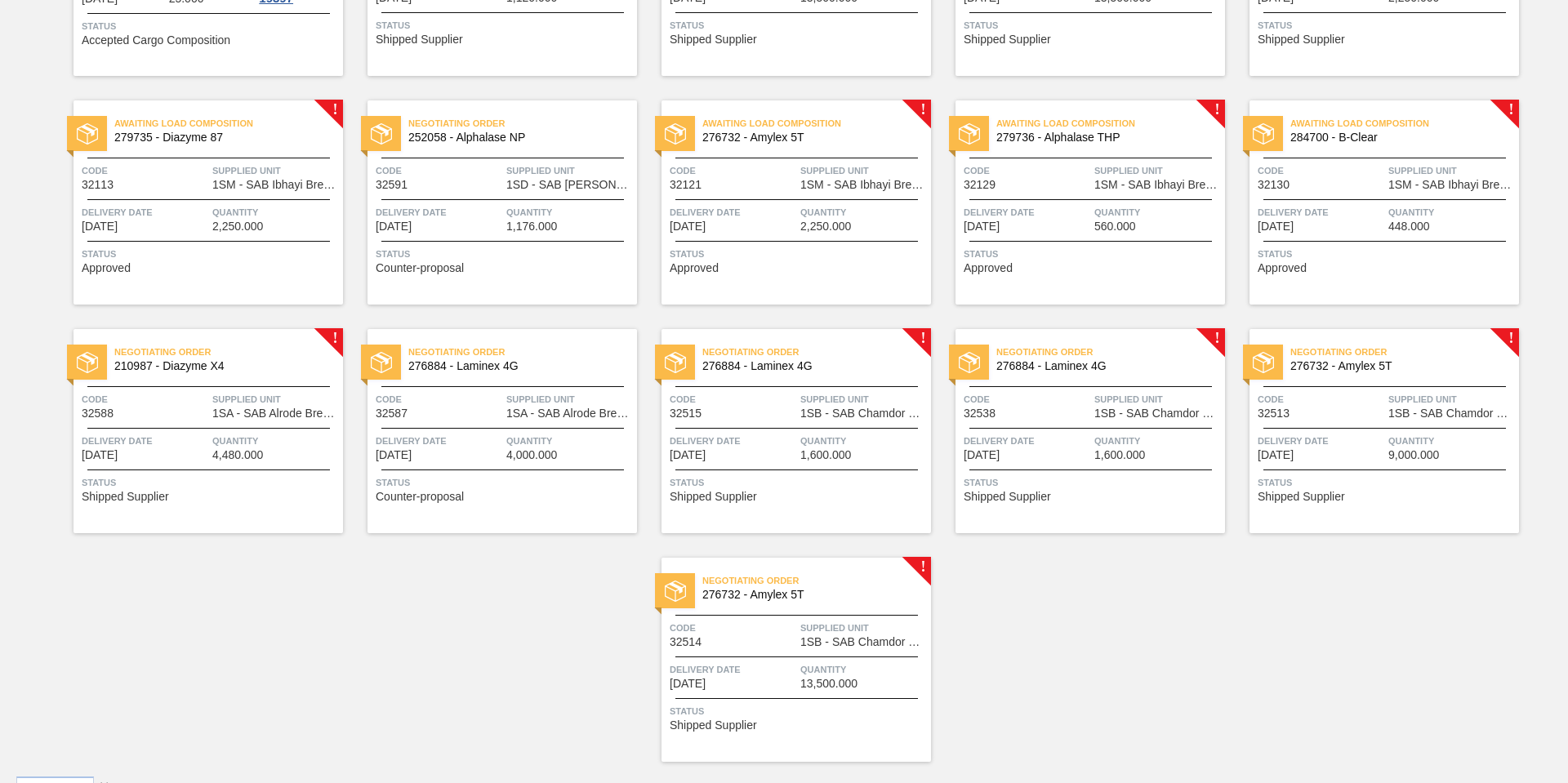
click at [203, 434] on span "Delivery Date" at bounding box center [145, 440] width 127 height 16
